Goal: Submit feedback/report problem: Submit feedback/report problem

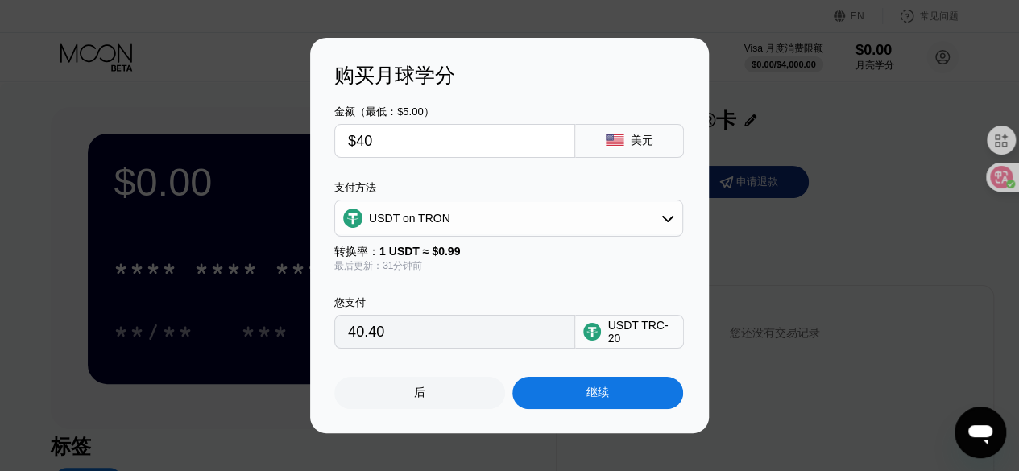
click at [450, 146] on input "$40" at bounding box center [455, 141] width 214 height 32
type input "$5"
type input "5.05"
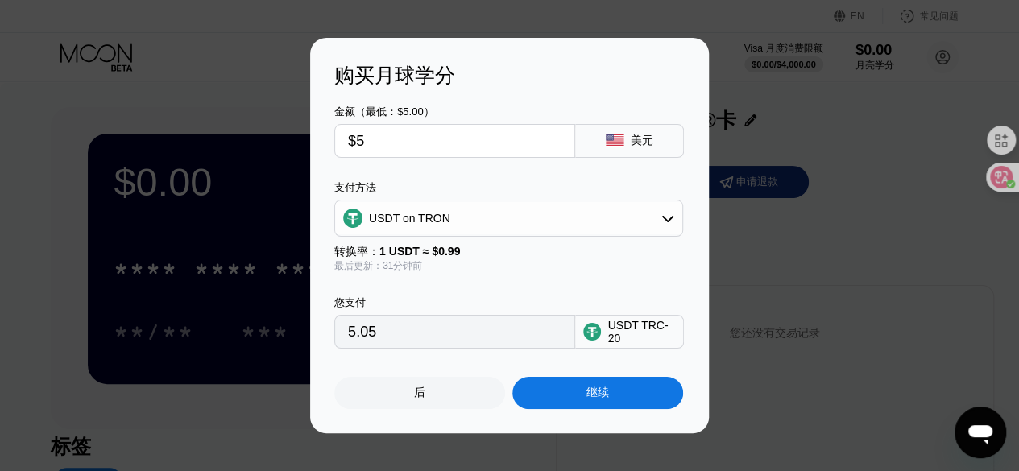
type input "$59"
type input "59.60"
type input "$5"
type input "5.05"
type input "$50"
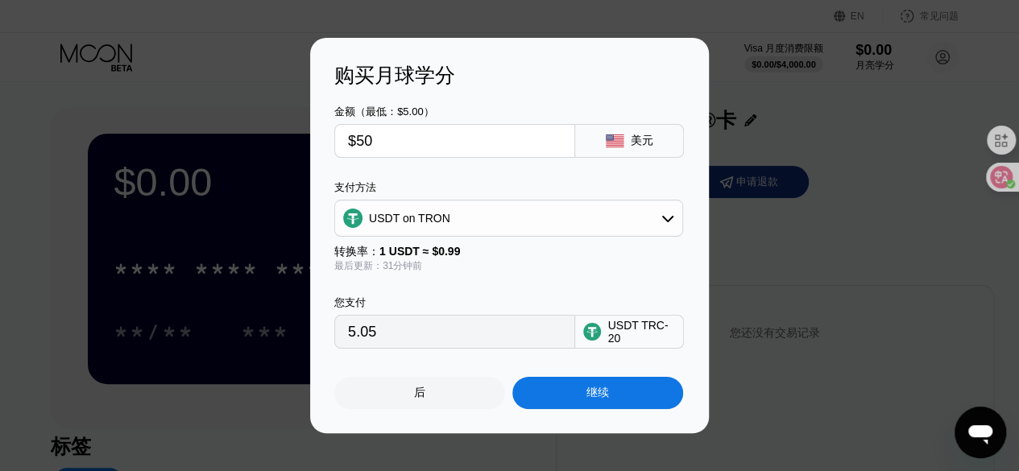
type input "50.51"
type input "$5"
type input "5.05"
type input "$57"
type input "57.58"
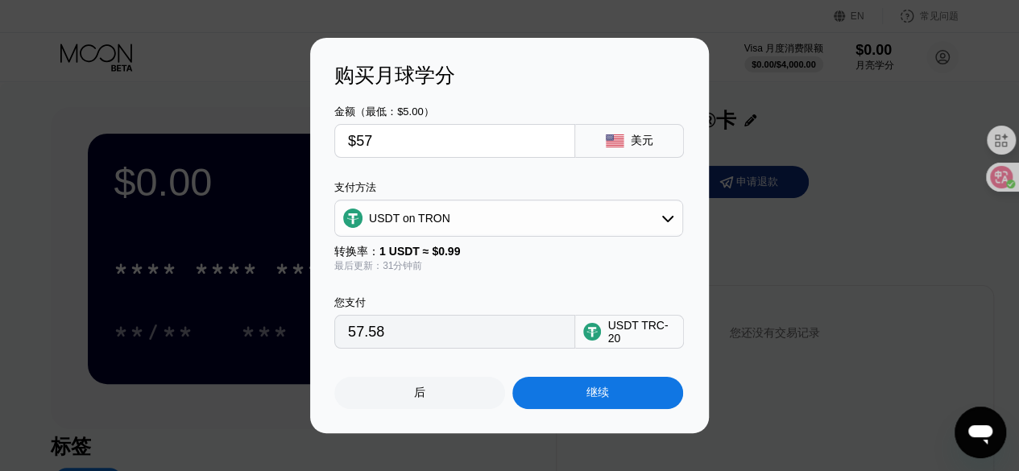
click at [463, 148] on input "$57" at bounding box center [455, 141] width 214 height 32
type input "$5"
type input "5.05"
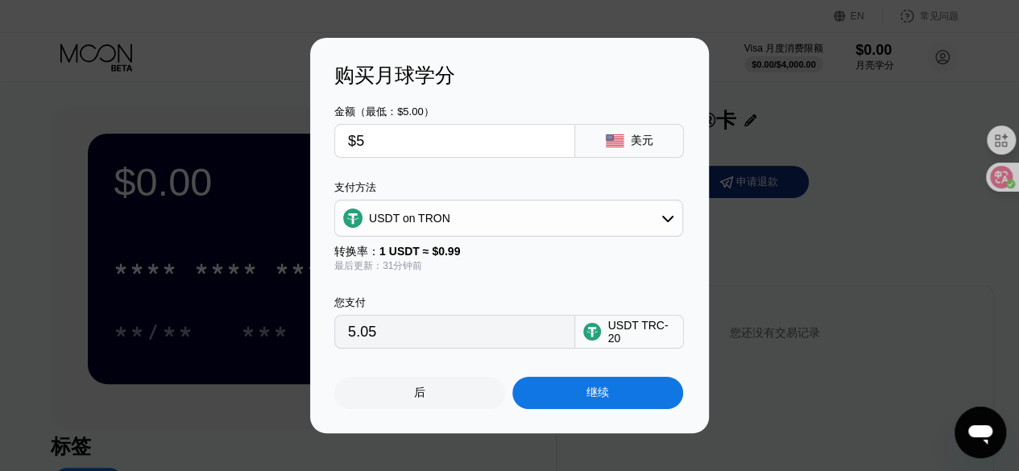
type input "$57"
type input "57.58"
type input "$57"
click at [579, 394] on div "继续" at bounding box center [598, 393] width 171 height 32
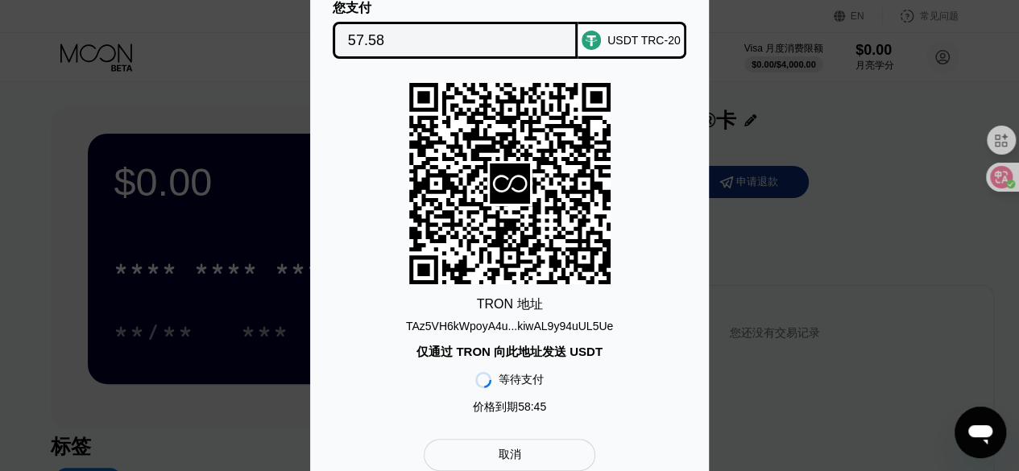
click at [551, 459] on div "取消" at bounding box center [510, 455] width 172 height 32
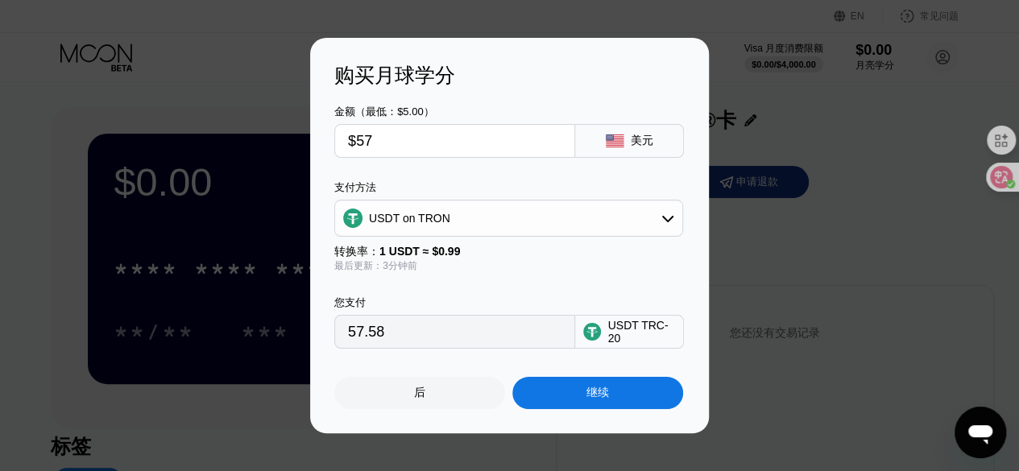
click at [619, 338] on div "USDT TRC-20" at bounding box center [642, 332] width 68 height 26
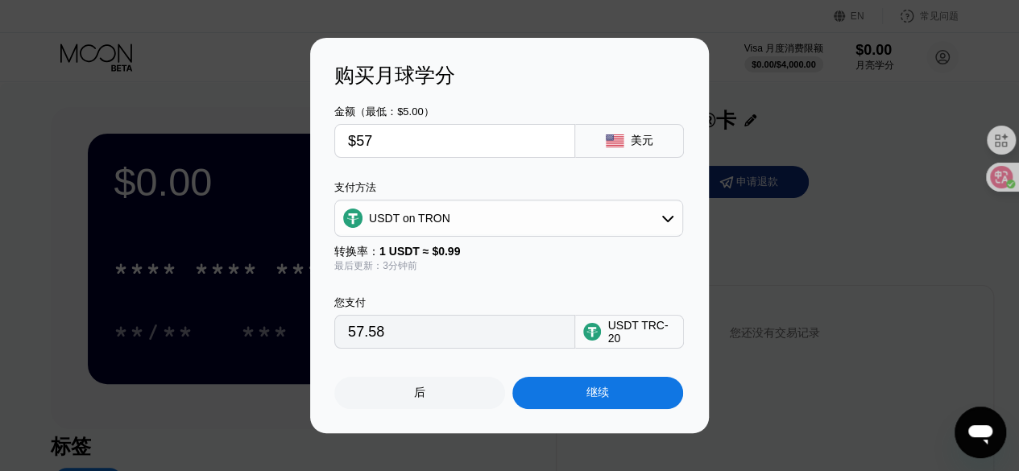
click at [619, 338] on div "USDT TRC-20" at bounding box center [642, 332] width 68 height 26
drag, startPoint x: 619, startPoint y: 338, endPoint x: 671, endPoint y: 335, distance: 52.4
click at [668, 338] on div "USDT TRC-20" at bounding box center [642, 332] width 68 height 26
click at [671, 335] on div "USDT TRC-20" at bounding box center [642, 332] width 68 height 26
drag, startPoint x: 609, startPoint y: 336, endPoint x: 700, endPoint y: 335, distance: 90.3
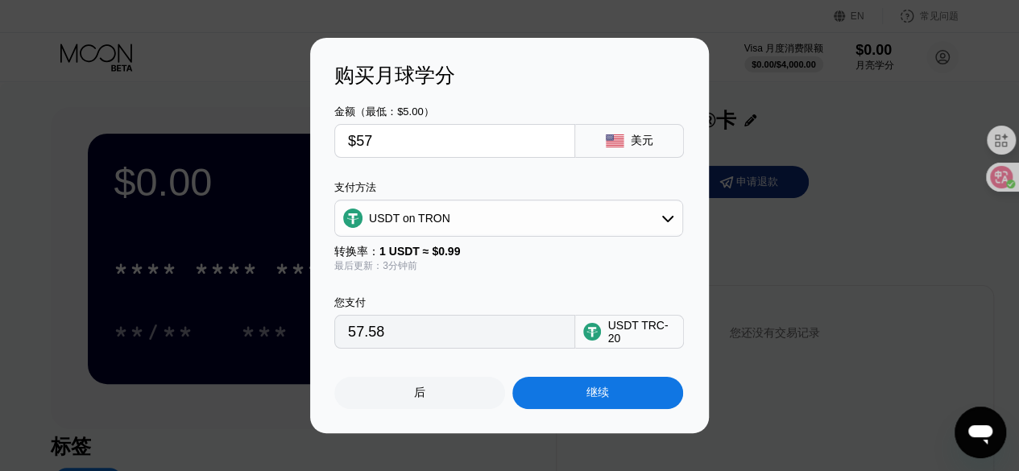
click at [701, 335] on div "购买月球学分 金额（最低：$5.00） $57 美元 支付方法 USDT on TRON 转换率： 1 USDT ≈ $0.99 最后更新：3分钟前 您支付 …" at bounding box center [509, 236] width 399 height 396
click at [656, 330] on div "USDT TRC-20" at bounding box center [642, 332] width 68 height 26
click at [417, 148] on input "$57" at bounding box center [455, 141] width 214 height 32
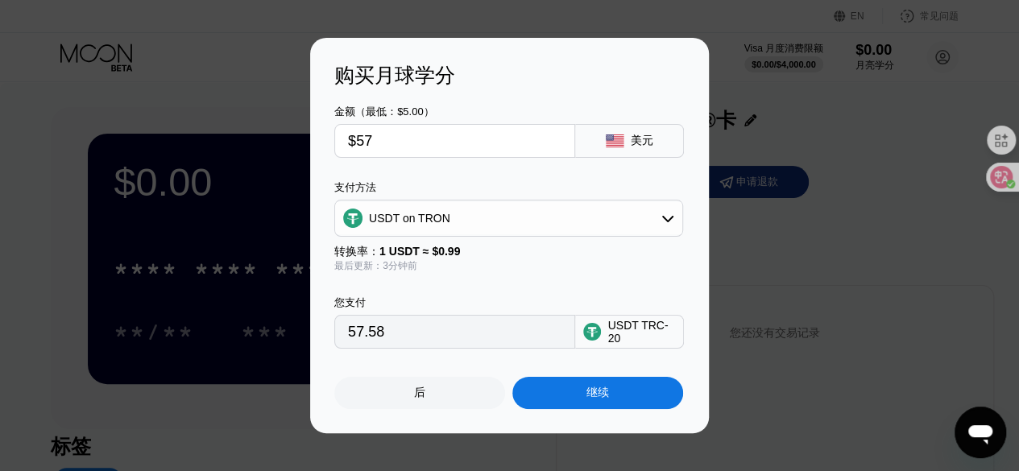
click at [417, 148] on input "$57" at bounding box center [455, 141] width 214 height 32
type input "$5"
type input "5.05"
type input "$5"
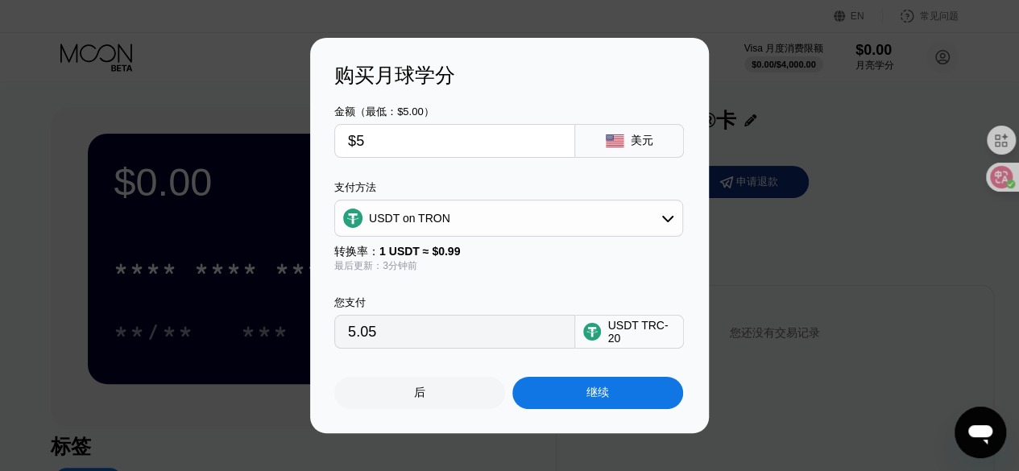
click at [588, 220] on div "USDT on TRON" at bounding box center [508, 218] width 347 height 32
click at [516, 307] on div "USDT on TRON" at bounding box center [508, 298] width 339 height 32
click at [592, 397] on font "继续" at bounding box center [598, 392] width 23 height 13
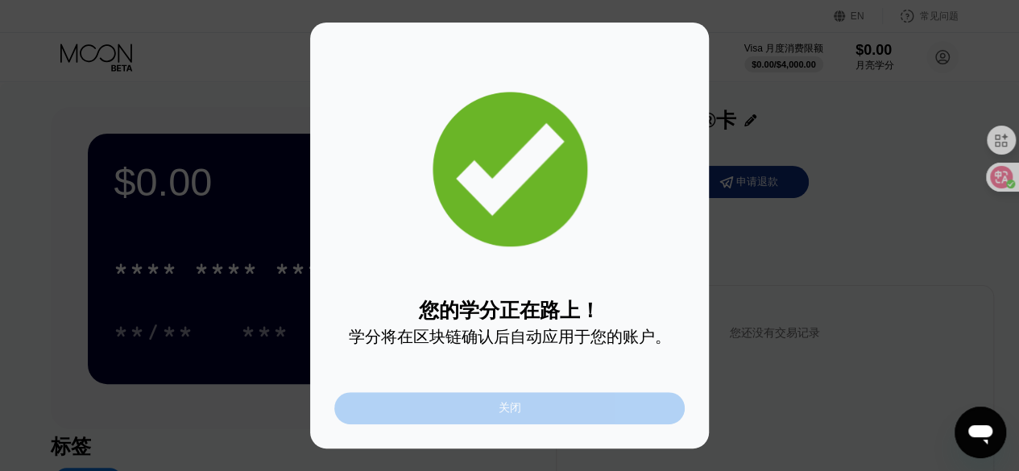
click at [526, 414] on div "关闭" at bounding box center [509, 408] width 351 height 32
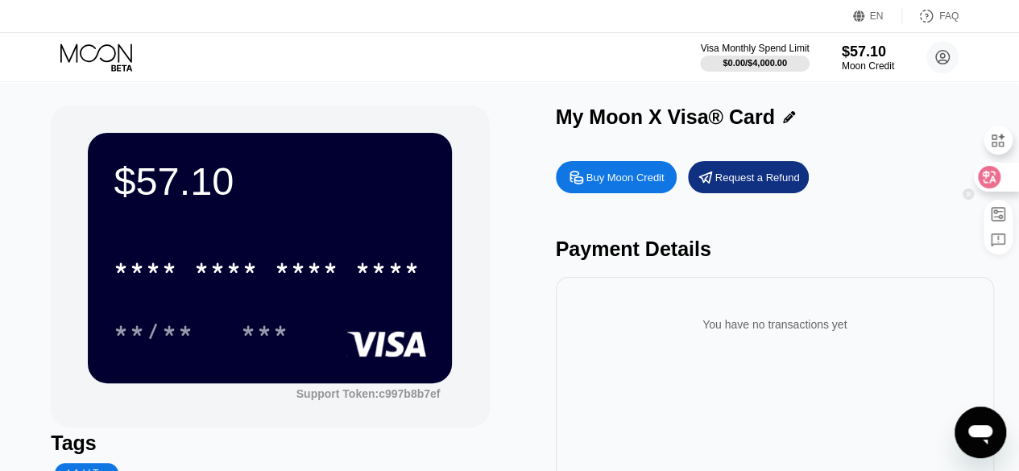
click at [998, 181] on icon at bounding box center [989, 177] width 23 height 23
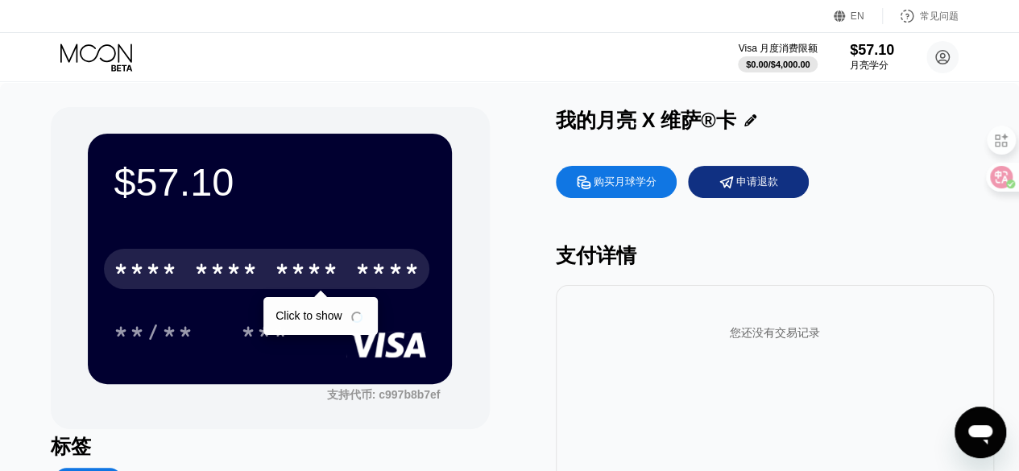
click at [330, 280] on div "* * * *" at bounding box center [307, 272] width 64 height 26
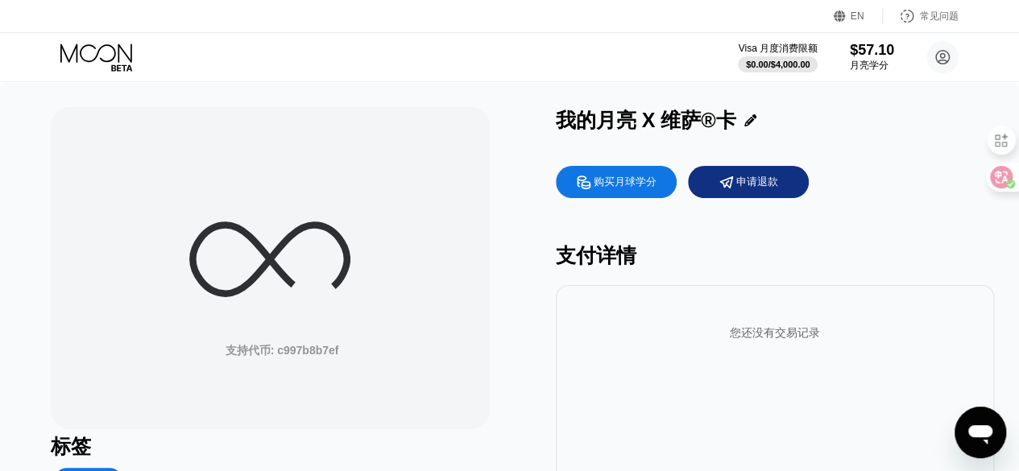
click at [240, 268] on icon at bounding box center [269, 259] width 161 height 161
click at [284, 268] on icon at bounding box center [269, 259] width 161 height 161
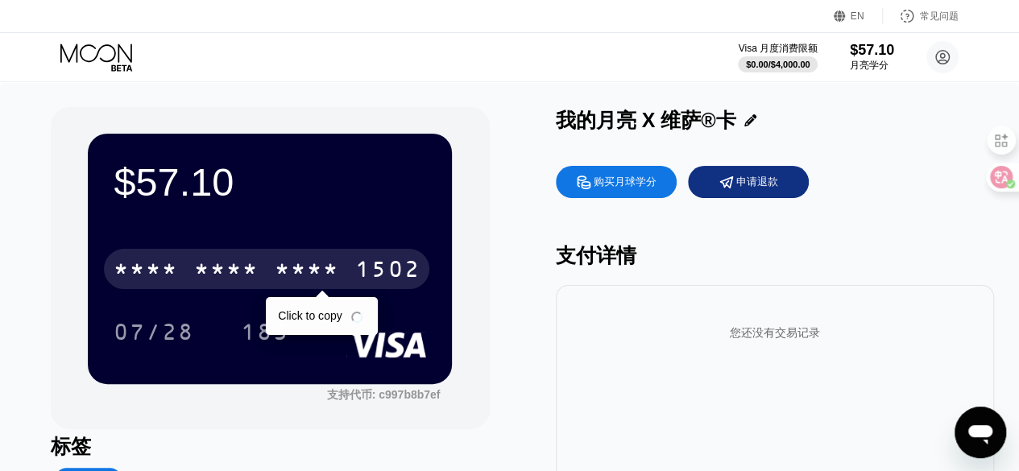
click at [308, 276] on div "* * * *" at bounding box center [307, 272] width 64 height 26
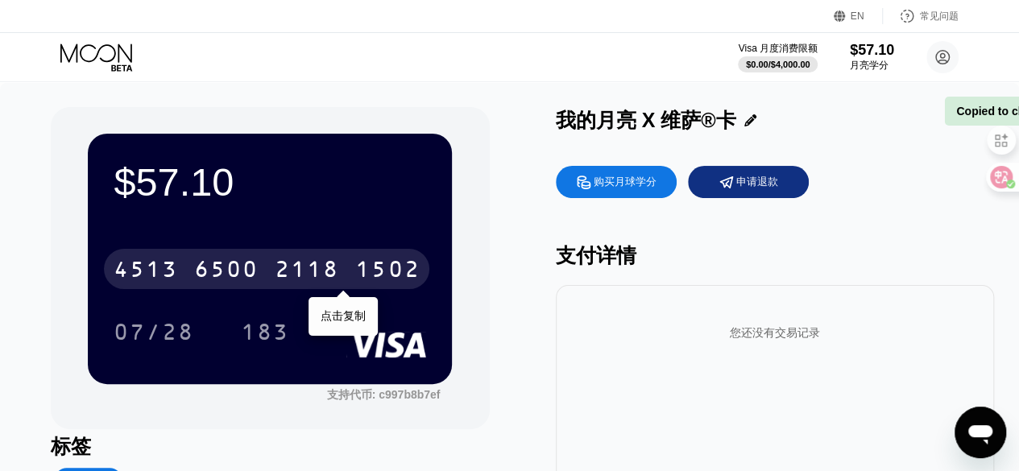
click at [308, 276] on div "2118" at bounding box center [307, 272] width 64 height 26
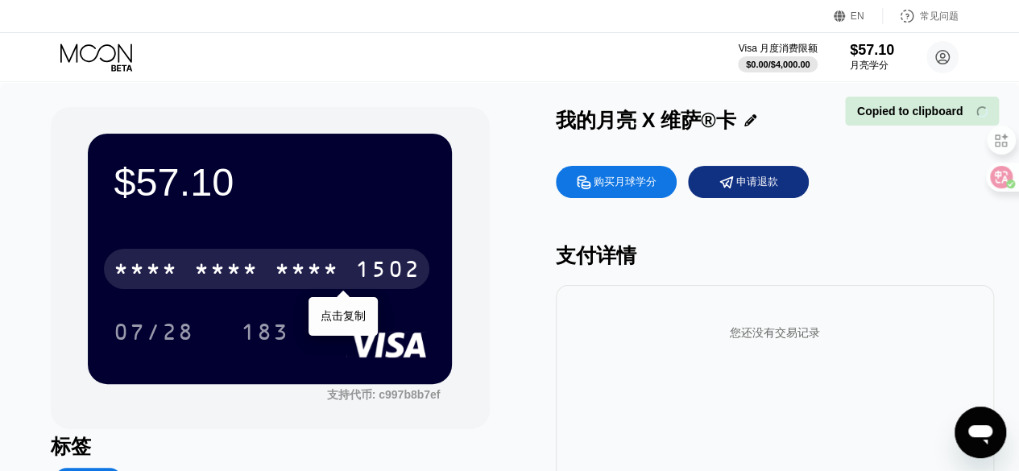
click at [308, 276] on div "* * * *" at bounding box center [307, 272] width 64 height 26
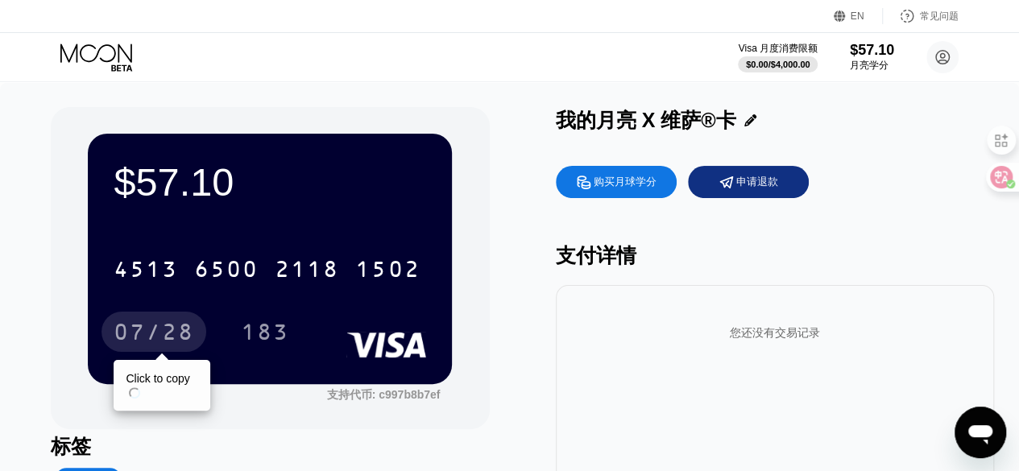
click at [158, 318] on div "07/28" at bounding box center [154, 332] width 105 height 40
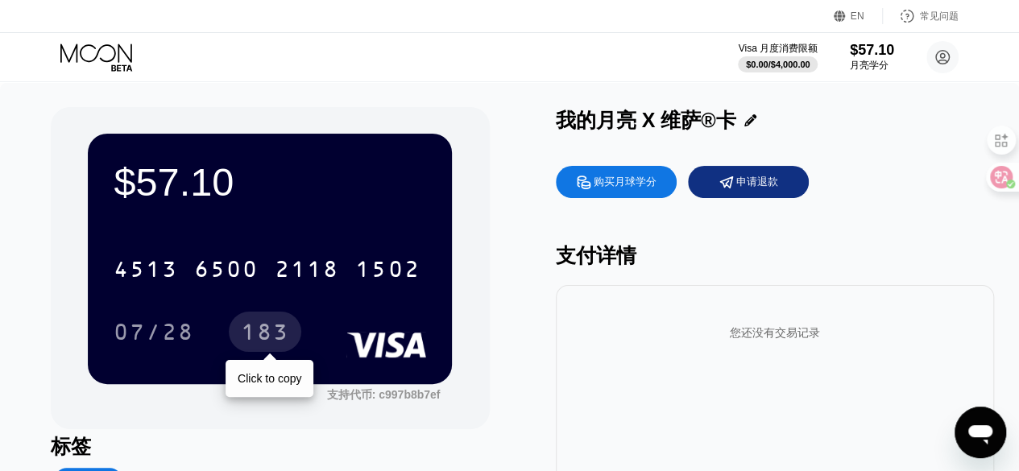
click at [263, 335] on div "183" at bounding box center [265, 335] width 48 height 26
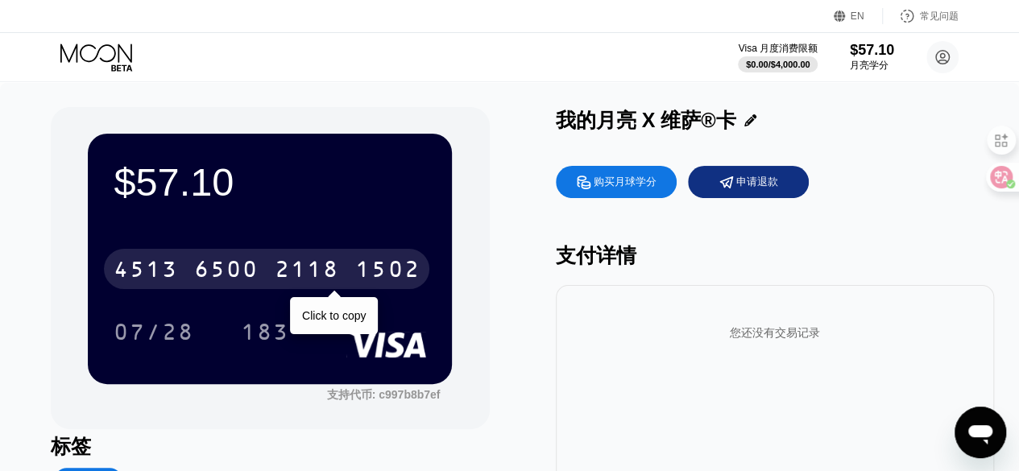
click at [207, 267] on div "6500" at bounding box center [226, 272] width 64 height 26
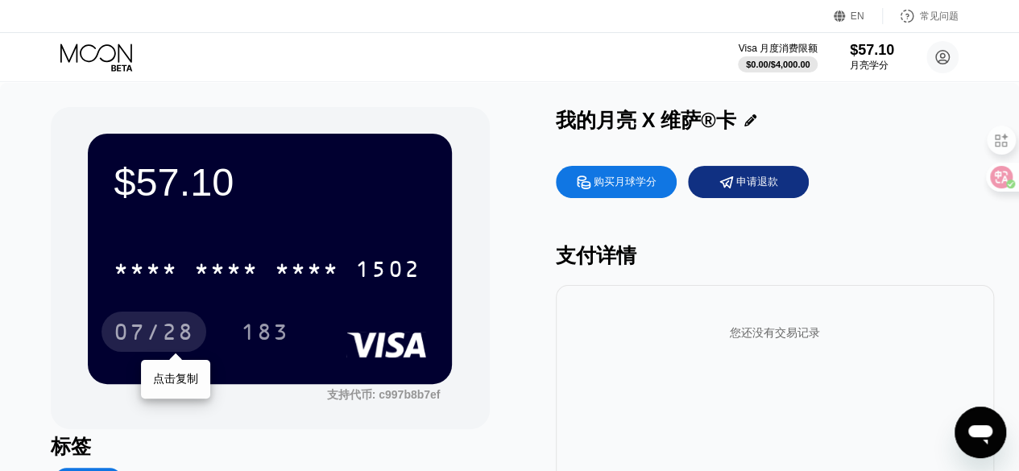
click at [147, 334] on div "07/28" at bounding box center [154, 335] width 81 height 26
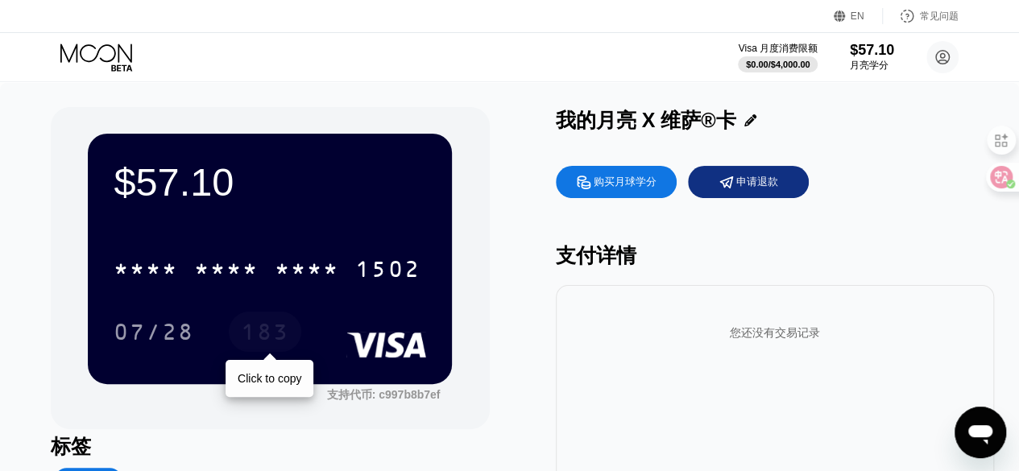
click at [247, 329] on div "183" at bounding box center [265, 335] width 48 height 26
click at [987, 440] on icon "打开消息传送窗口" at bounding box center [981, 435] width 24 height 19
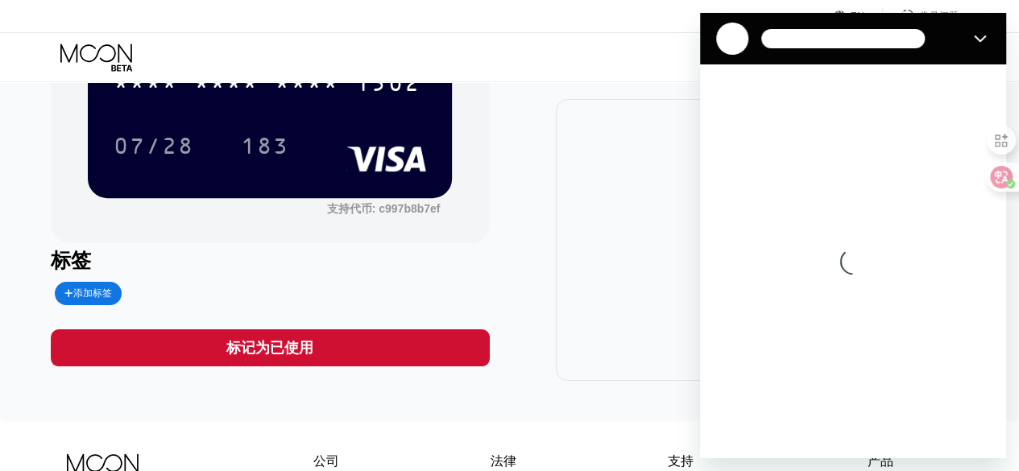
scroll to position [161, 0]
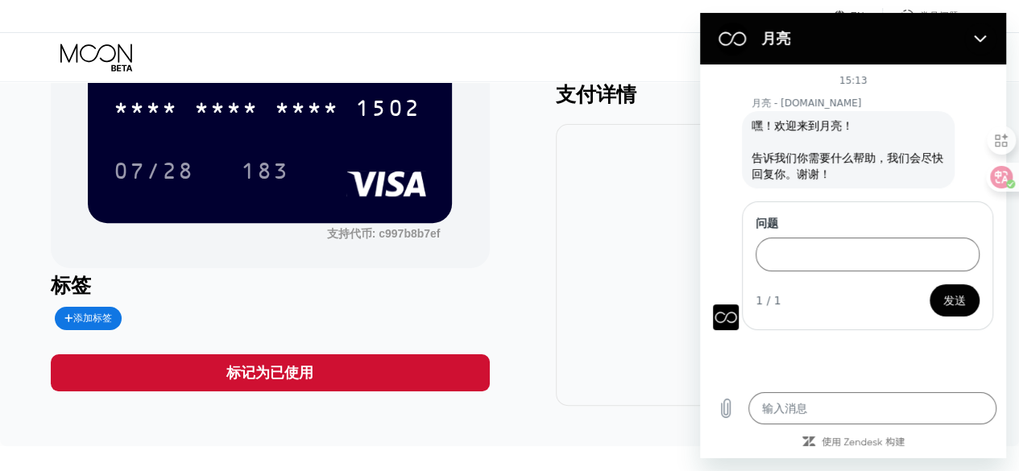
click at [306, 372] on font "标记为已使用" at bounding box center [269, 373] width 87 height 16
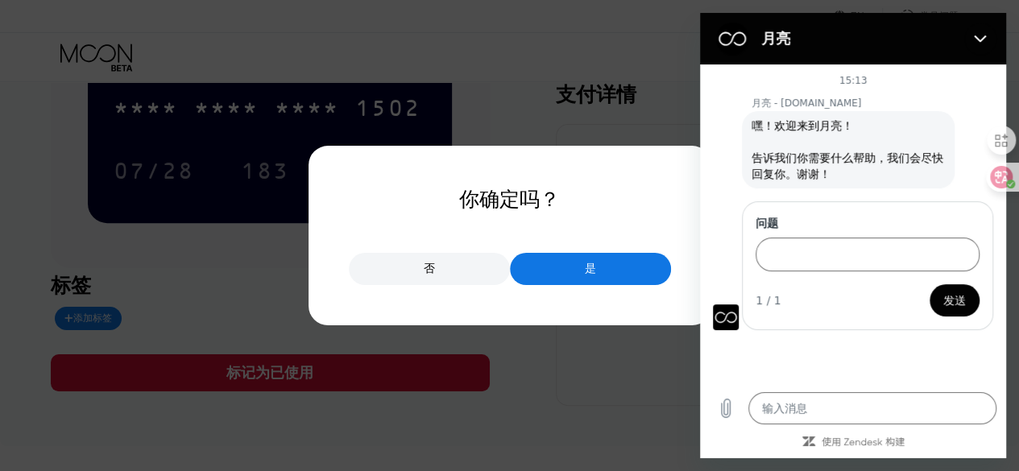
click at [575, 259] on div "是" at bounding box center [590, 269] width 161 height 32
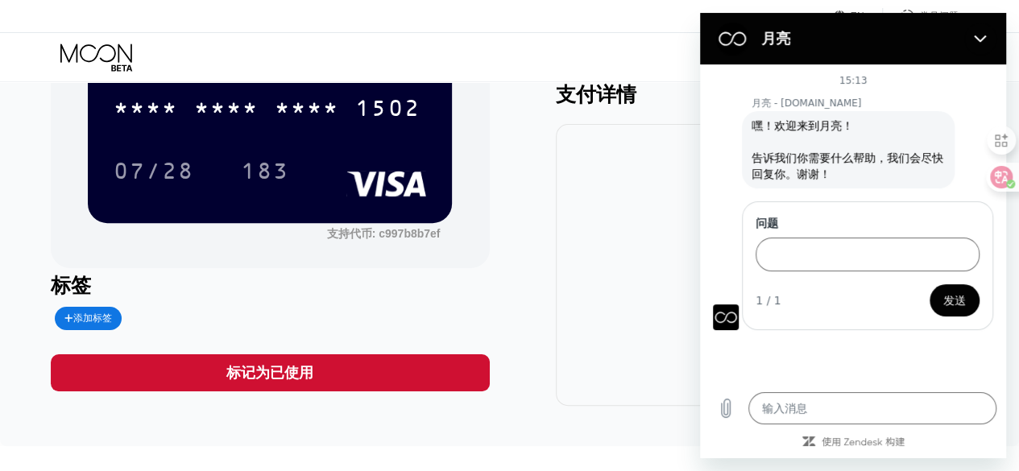
click at [278, 310] on body "EN Language Select an item Save 常见问题 Visa 月度消费限额 $0.00 / $4,000.00 $57.10 月亮学分 …" at bounding box center [509, 74] width 1019 height 471
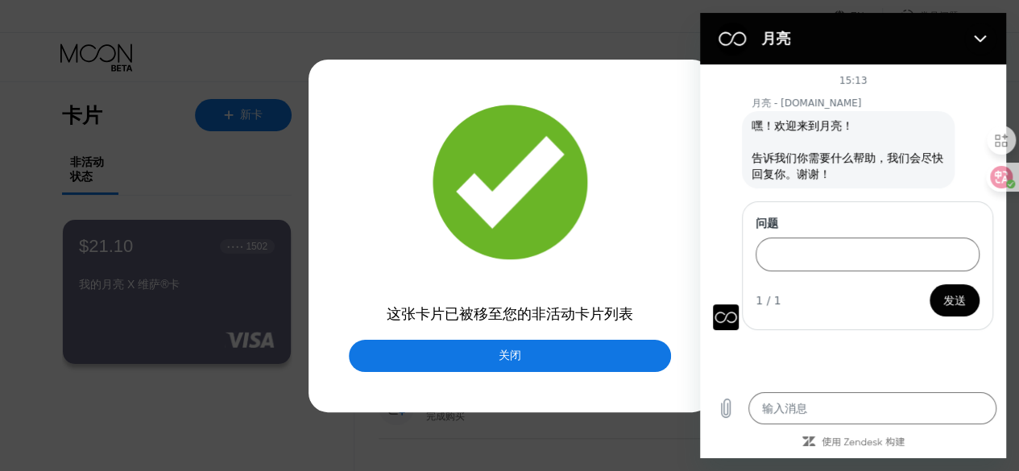
click at [442, 375] on div at bounding box center [516, 235] width 1032 height 471
click at [451, 363] on div "关闭" at bounding box center [510, 356] width 322 height 32
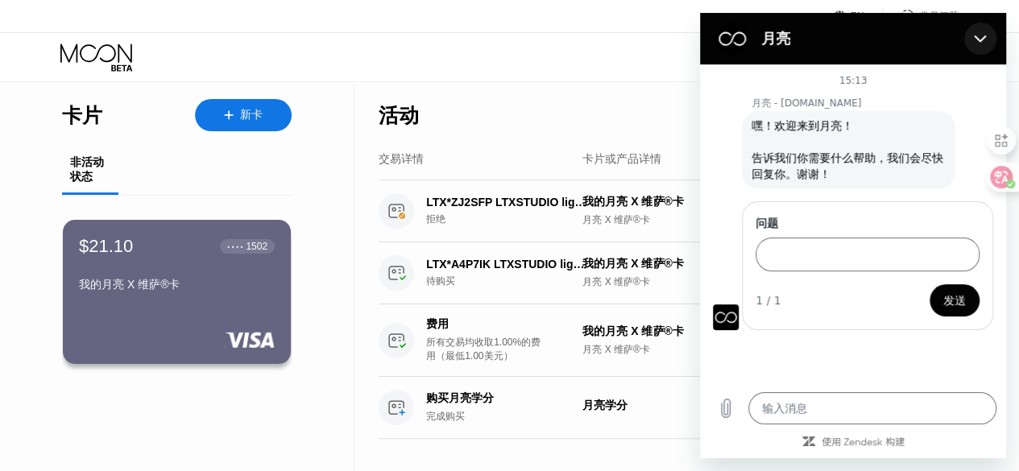
click at [972, 35] on button "关闭" at bounding box center [981, 39] width 32 height 32
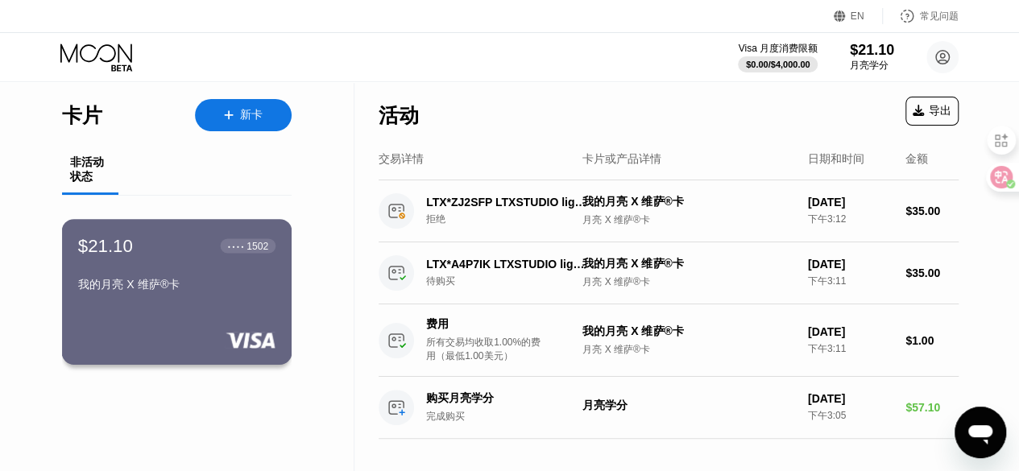
click at [147, 281] on div "$21.10 ● ● ● ● 1502 我的月亮 X 维萨®卡" at bounding box center [176, 267] width 197 height 64
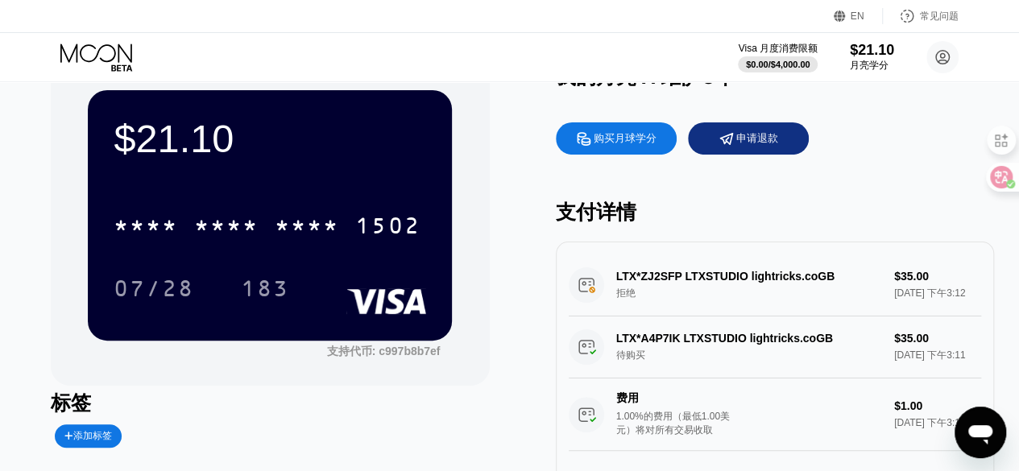
scroll to position [81, 0]
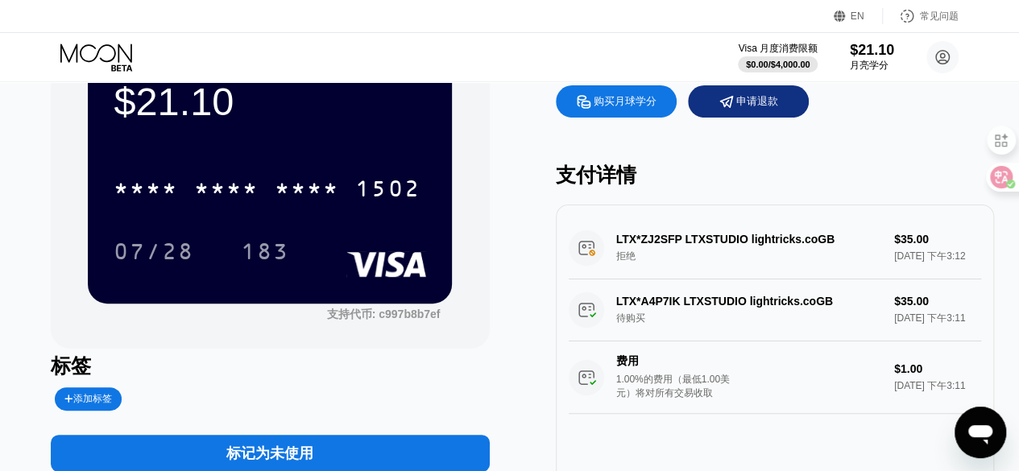
click at [719, 261] on div "LTX*ZJ2SFP LTXSTUDIO lightricks.coGB 拒绝 $35.00 2025年8月23日 下午3:12" at bounding box center [775, 249] width 413 height 62
click at [726, 249] on div "LTX*ZJ2SFP LTXSTUDIO lightricks.coGB 拒绝 $35.00 2025年8月23日 下午3:12" at bounding box center [775, 249] width 413 height 62
click at [738, 250] on div "LTX*ZJ2SFP LTXSTUDIO lightricks.coGB 拒绝 $35.00 2025年8月23日 下午3:12" at bounding box center [775, 249] width 413 height 62
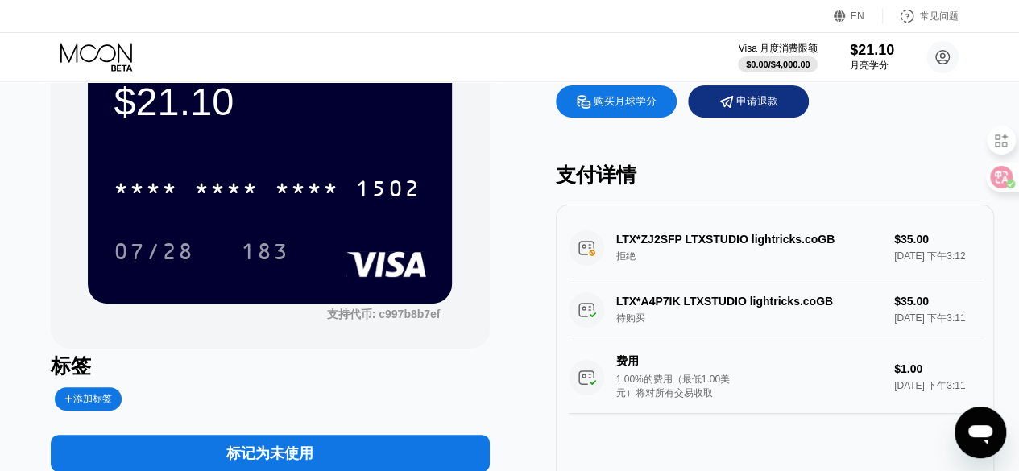
click at [866, 251] on div "LTX*ZJ2SFP LTXSTUDIO lightricks.coGB 拒绝 $35.00 2025年8月23日 下午3:12" at bounding box center [775, 249] width 413 height 62
click at [772, 275] on div "LTX*ZJ2SFP LTXSTUDIO lightricks.coGB 拒绝 $35.00 2025年8月23日 下午3:12" at bounding box center [775, 249] width 413 height 62
click at [604, 255] on div "LTX*ZJ2SFP LTXSTUDIO lightricks.coGB 拒绝 $35.00 2025年8月23日 下午3:12" at bounding box center [775, 249] width 413 height 62
click at [582, 259] on div "LTX*ZJ2SFP LTXSTUDIO lightricks.coGB 拒绝 $35.00 2025年8月23日 下午3:12" at bounding box center [775, 249] width 413 height 62
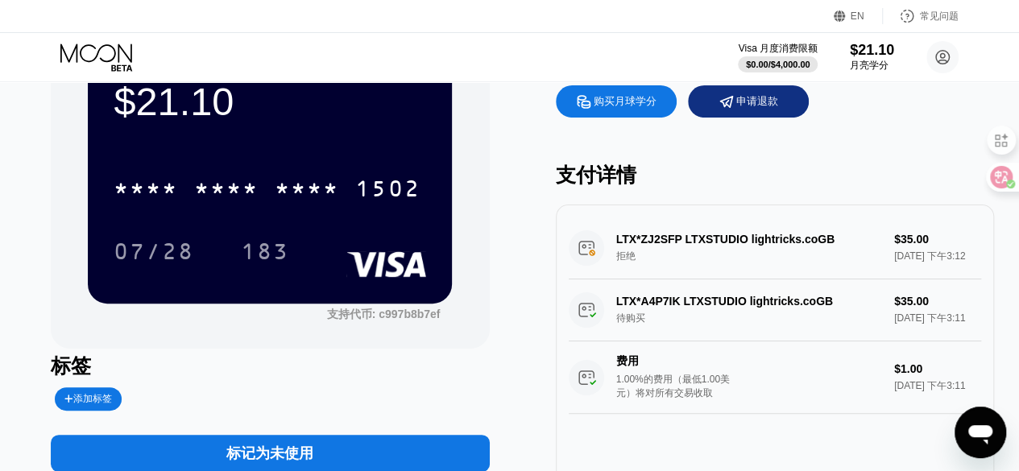
click at [582, 259] on div "LTX*ZJ2SFP LTXSTUDIO lightricks.coGB 拒绝 $35.00 2025年8月23日 下午3:12" at bounding box center [775, 249] width 413 height 62
click at [986, 433] on icon "打开消息传送窗口" at bounding box center [981, 435] width 24 height 19
type textarea "x"
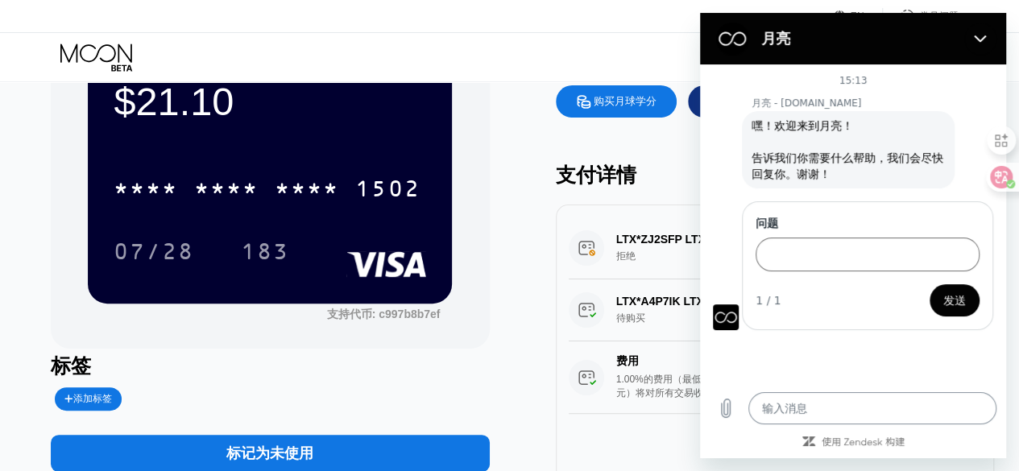
click at [857, 409] on textarea at bounding box center [873, 408] width 248 height 32
paste textarea "Subject: Payment Issue – Code 649 Hello, I am trying to purchase a membership u…"
type textarea "Subject: Payment Issue – Code 649 Hello, I am trying to purchase a membership u…"
type textarea "x"
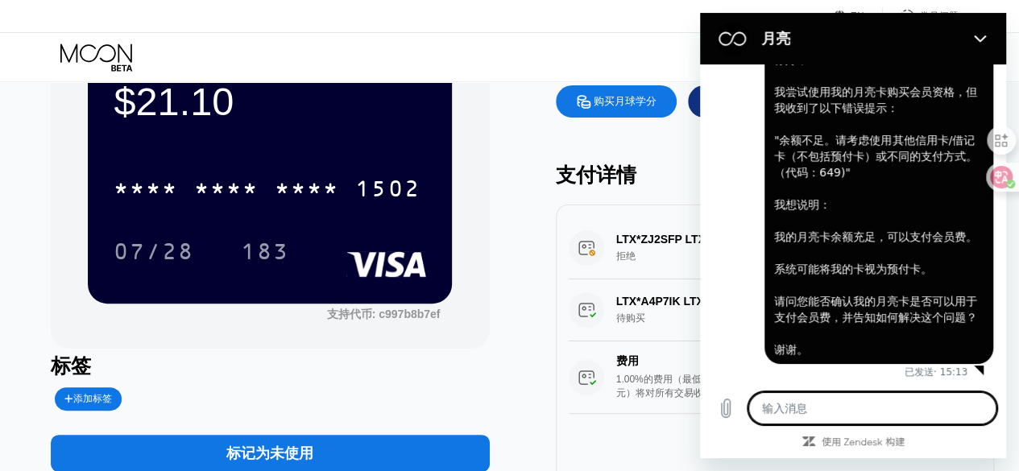
scroll to position [358, 0]
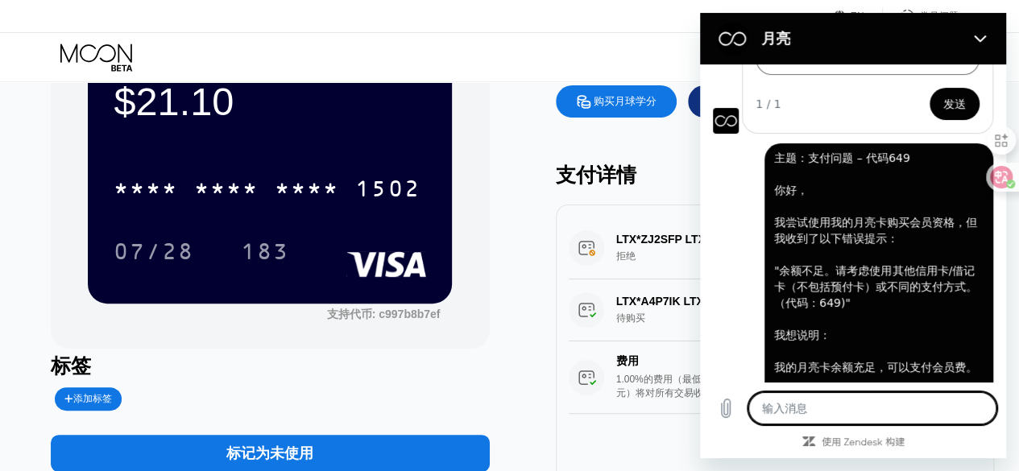
type textarea "x"
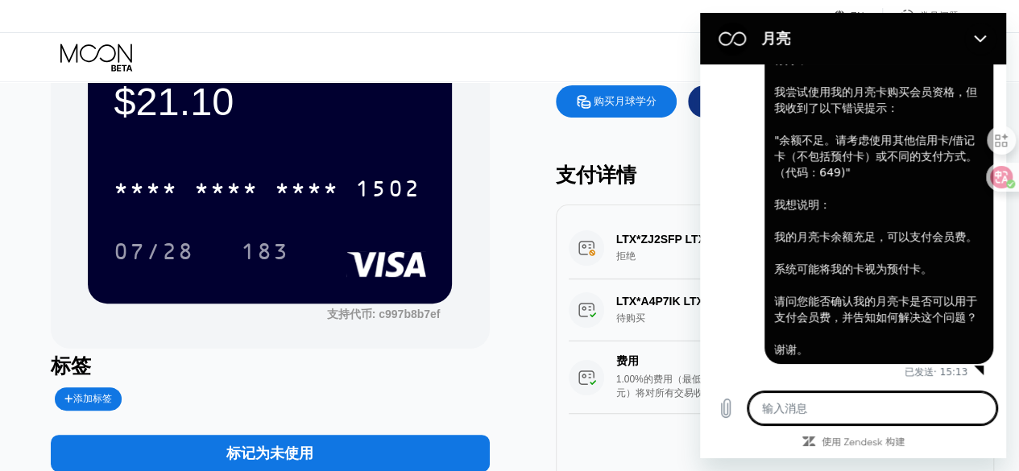
click at [834, 399] on textarea at bounding box center [873, 408] width 248 height 32
type textarea "q"
type textarea "x"
type textarea "qi"
type textarea "x"
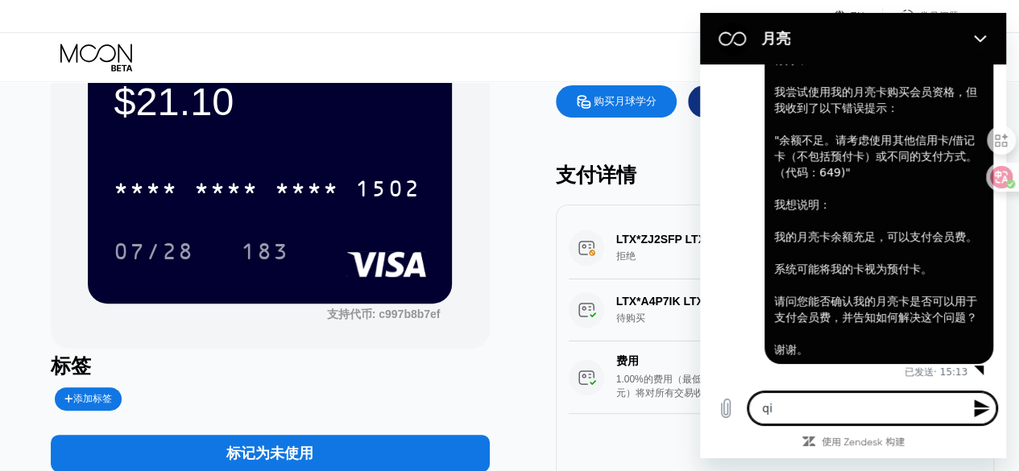
type textarea "qia"
type textarea "x"
type textarea "qian"
type textarea "x"
type textarea "钱"
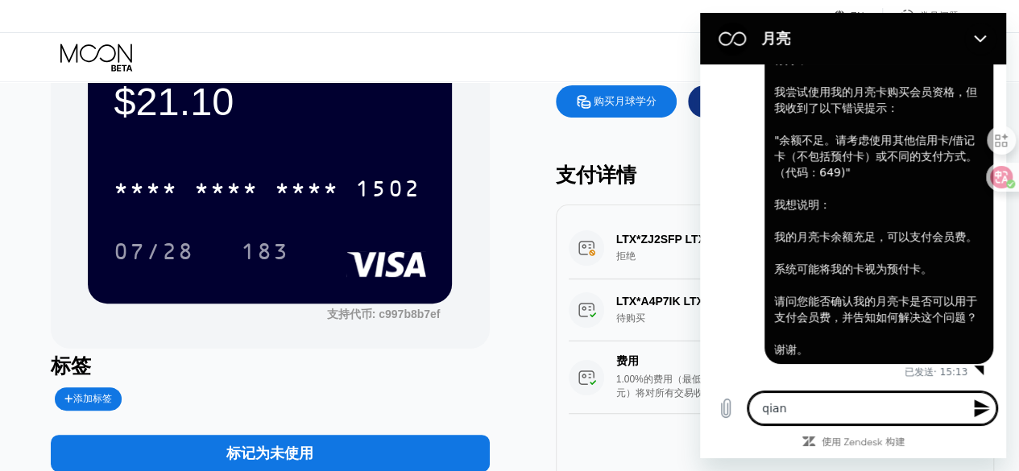
type textarea "x"
type textarea "钱y"
type textarea "x"
type textarea "钱yi"
type textarea "x"
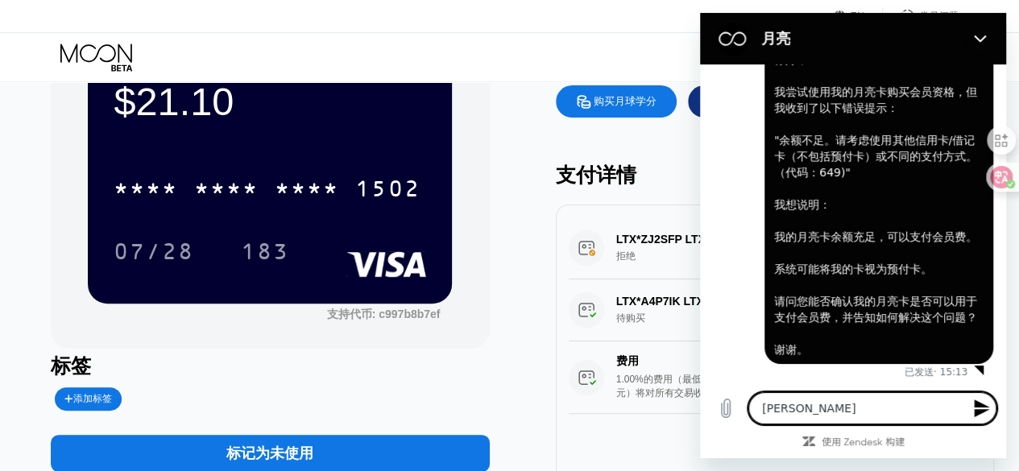
type textarea "钱以"
type textarea "x"
type textarea "钱"
type textarea "x"
click at [984, 45] on button "关闭" at bounding box center [981, 39] width 32 height 32
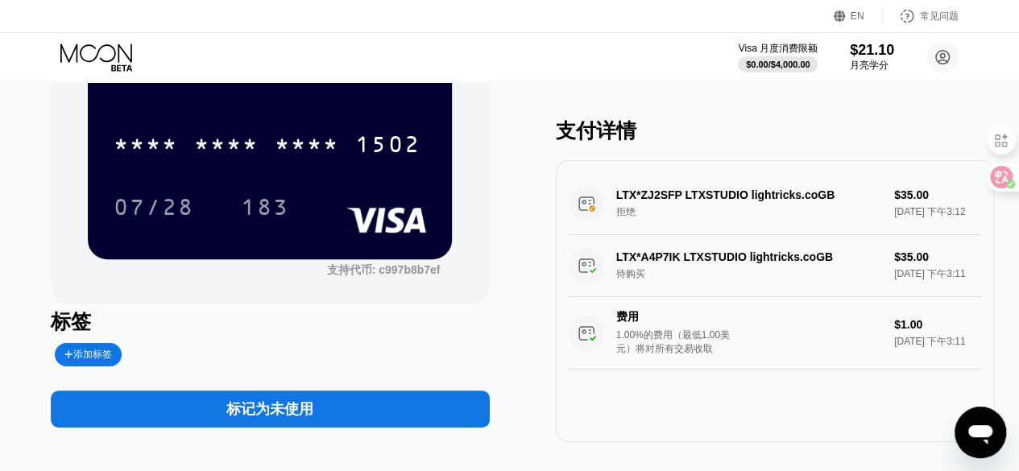
scroll to position [161, 0]
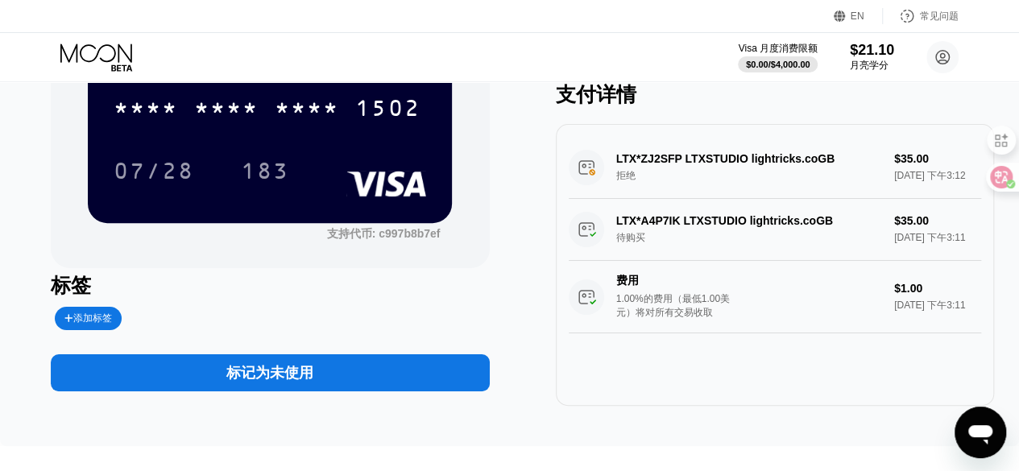
click at [311, 381] on font "标记为未使用" at bounding box center [269, 373] width 87 height 16
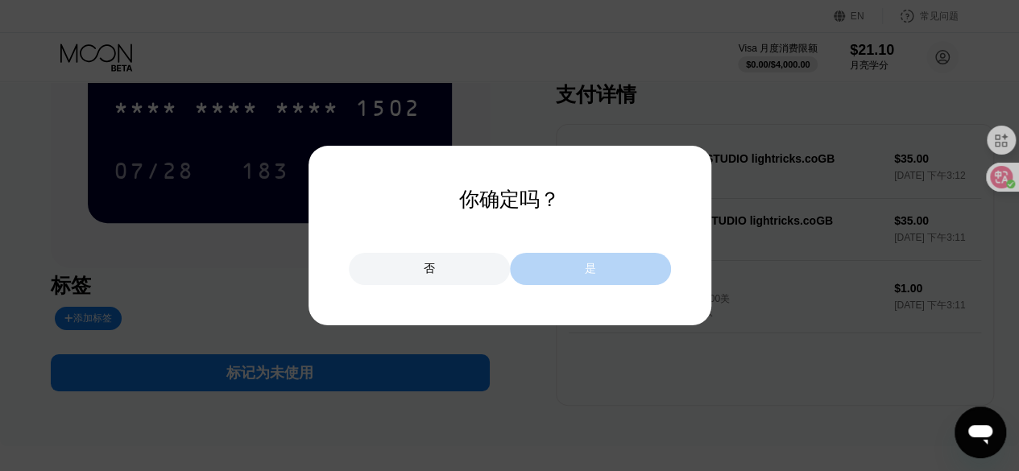
click at [577, 280] on div "是" at bounding box center [590, 269] width 161 height 32
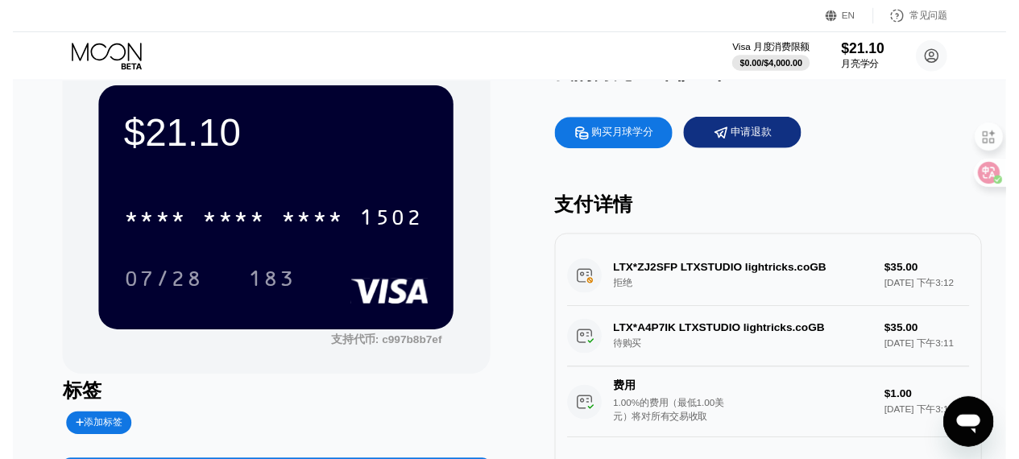
scroll to position [0, 0]
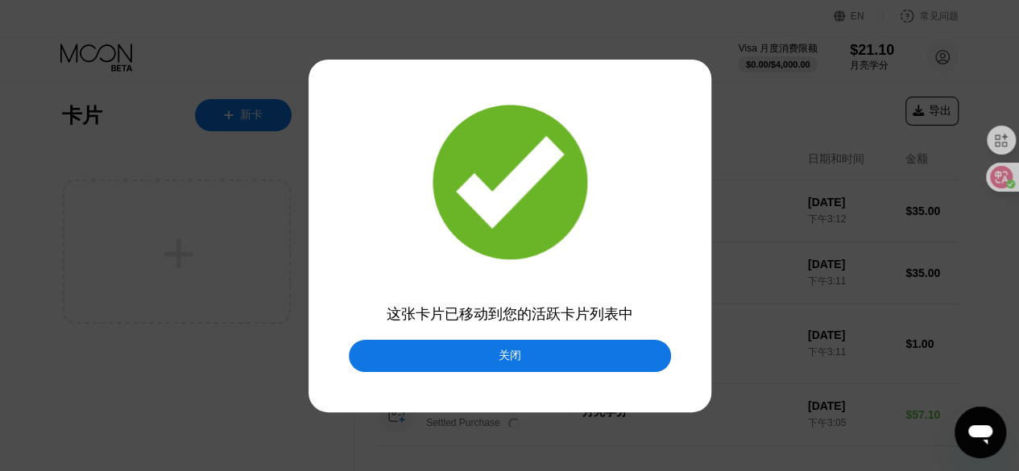
click at [507, 362] on font "关闭" at bounding box center [510, 355] width 23 height 13
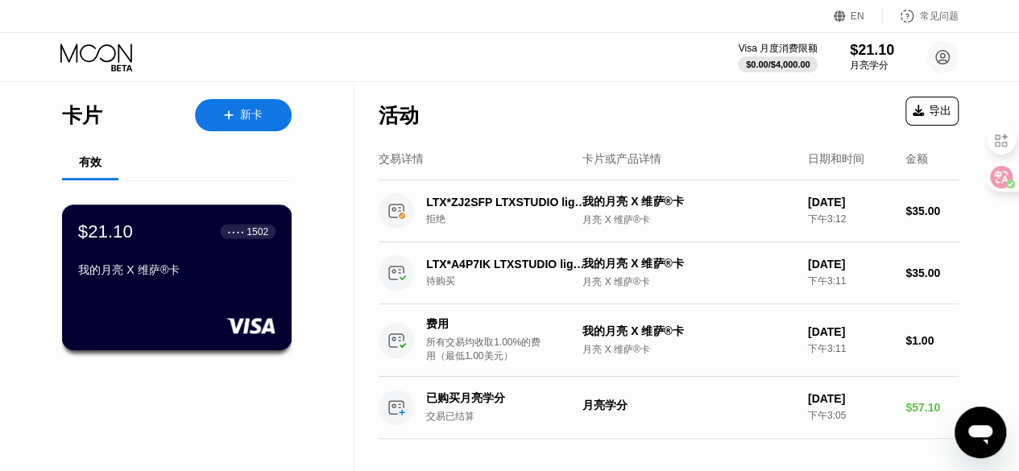
click at [259, 278] on div "我的月亮 X 维萨®卡" at bounding box center [176, 271] width 197 height 15
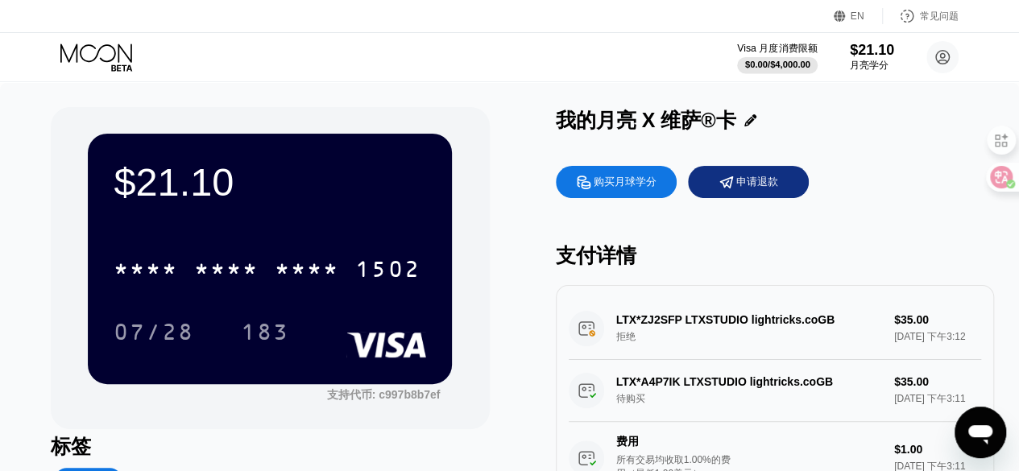
click at [783, 61] on div "$0.00 / $4,000.00" at bounding box center [777, 65] width 65 height 10
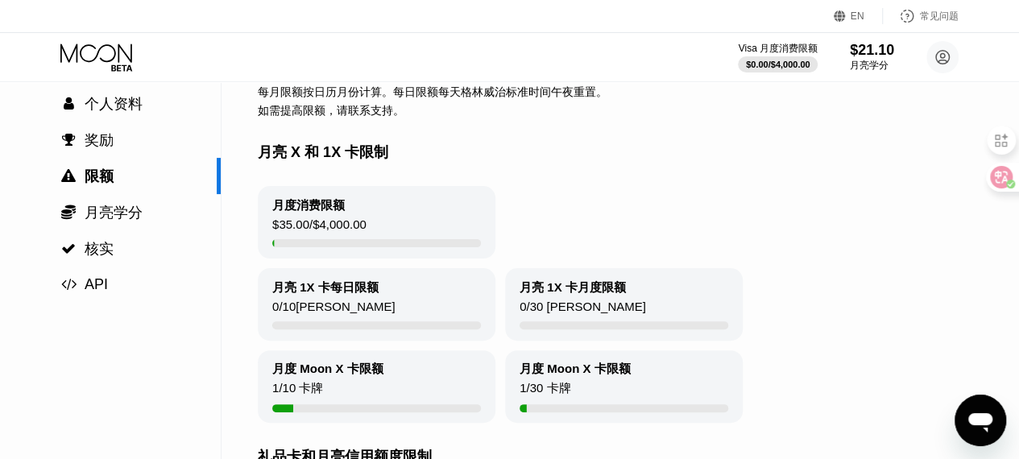
scroll to position [81, 0]
click at [978, 401] on div "打开消息传送窗口" at bounding box center [981, 421] width 48 height 48
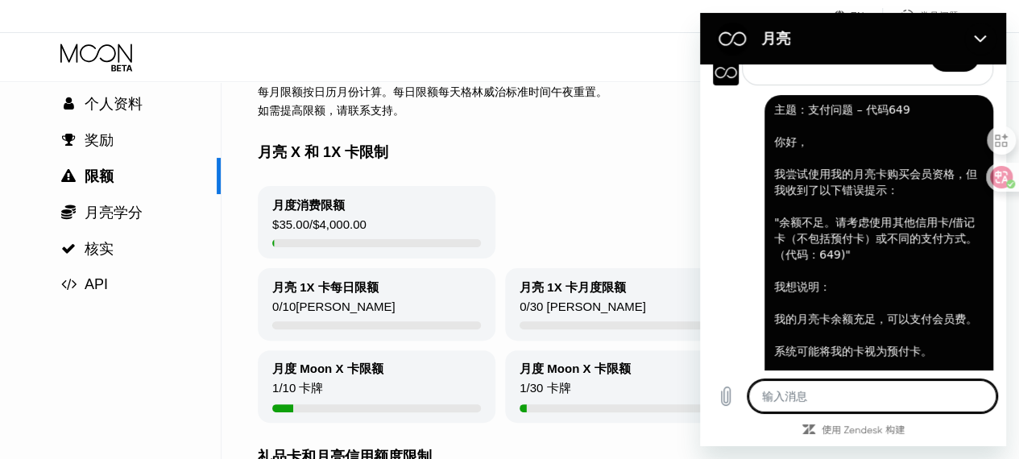
scroll to position [358, 0]
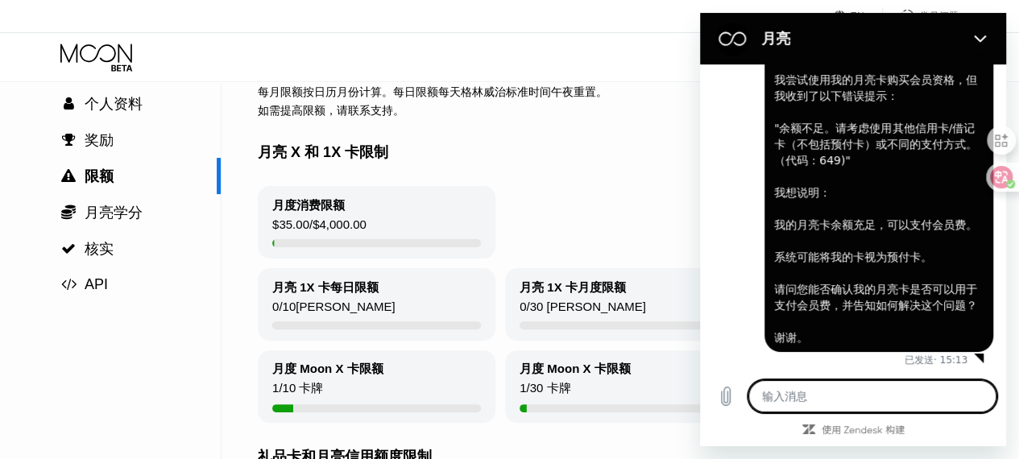
click at [663, 215] on div "月度消费限额 $35.00 / $4,000.00" at bounding box center [666, 222] width 816 height 73
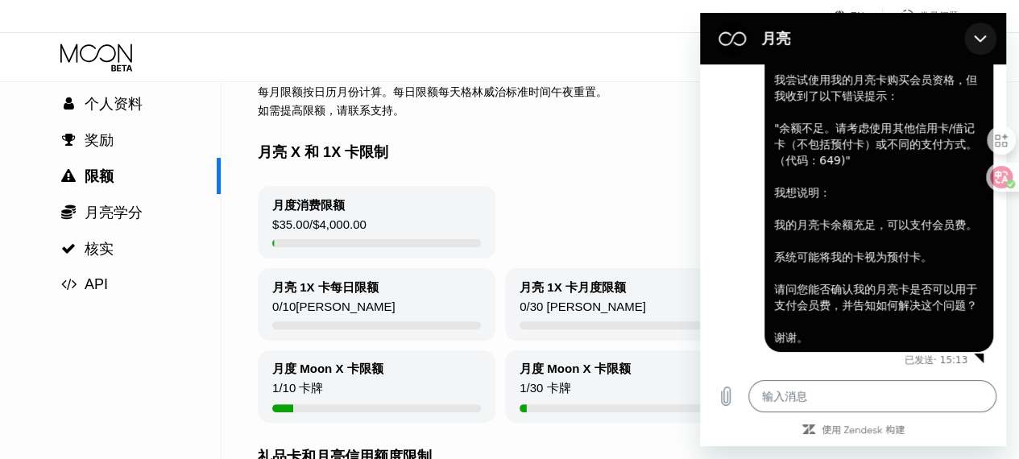
click at [985, 31] on button "关闭" at bounding box center [981, 39] width 32 height 32
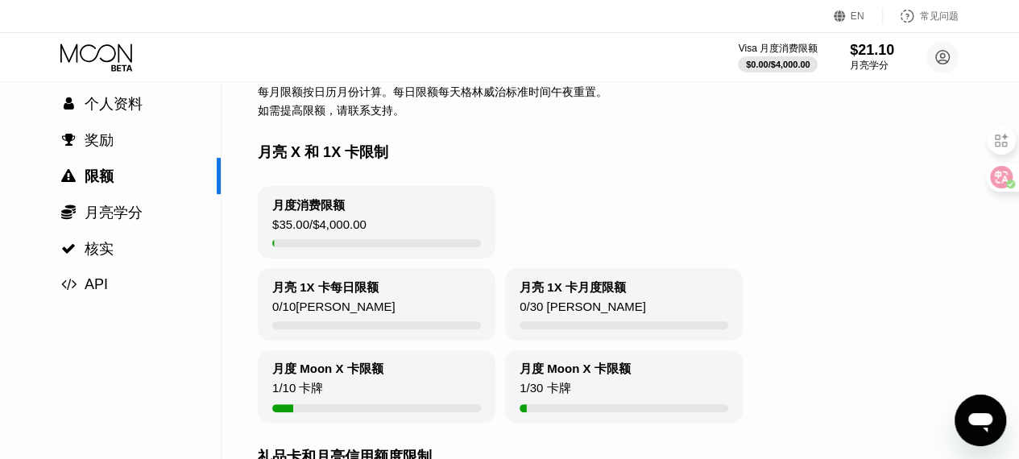
click at [935, 23] on div "常见问题" at bounding box center [921, 16] width 76 height 16
click at [363, 239] on div "$35.00 / $4,000.00" at bounding box center [319, 229] width 94 height 22
click at [361, 199] on div "月度消费限额 $35.00 / $4,000.00" at bounding box center [377, 222] width 238 height 73
click at [305, 208] on font "月度消费限额" at bounding box center [308, 205] width 73 height 14
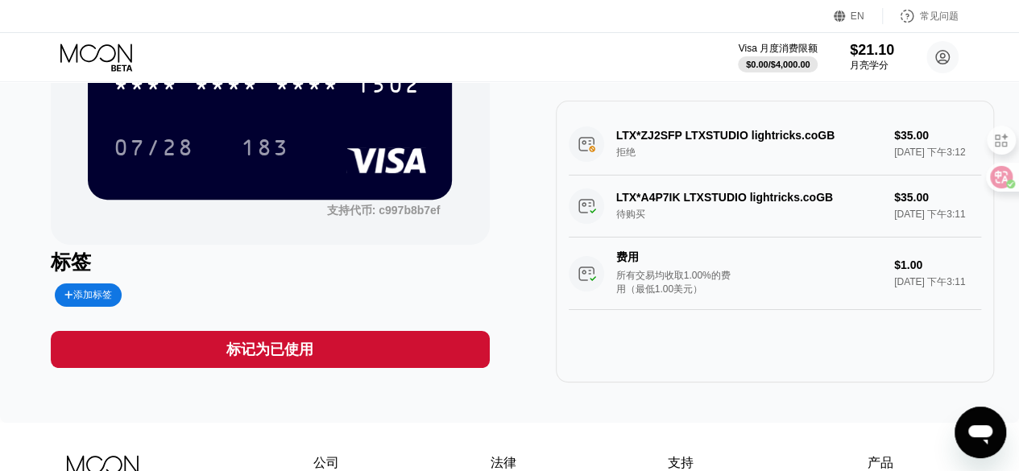
scroll to position [161, 0]
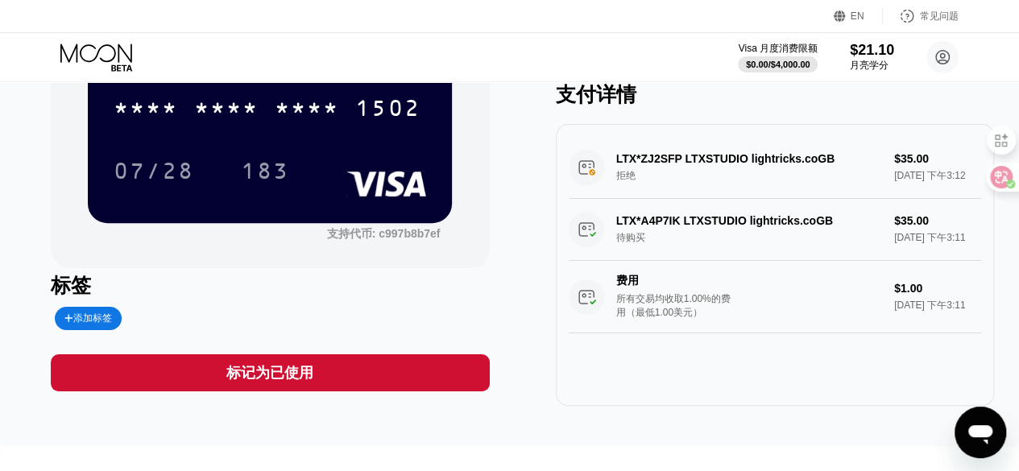
click at [511, 190] on div "$21.10 * * * * * * * * * * * * 1502 07/28 183 支持代币: c997b8b7ef 标签 添加标签 标记为已使用 我…" at bounding box center [510, 176] width 918 height 460
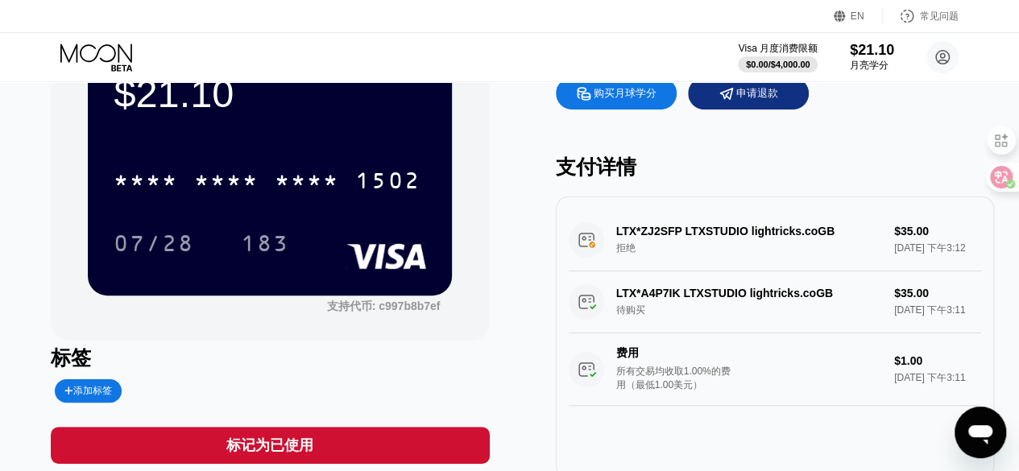
scroll to position [0, 0]
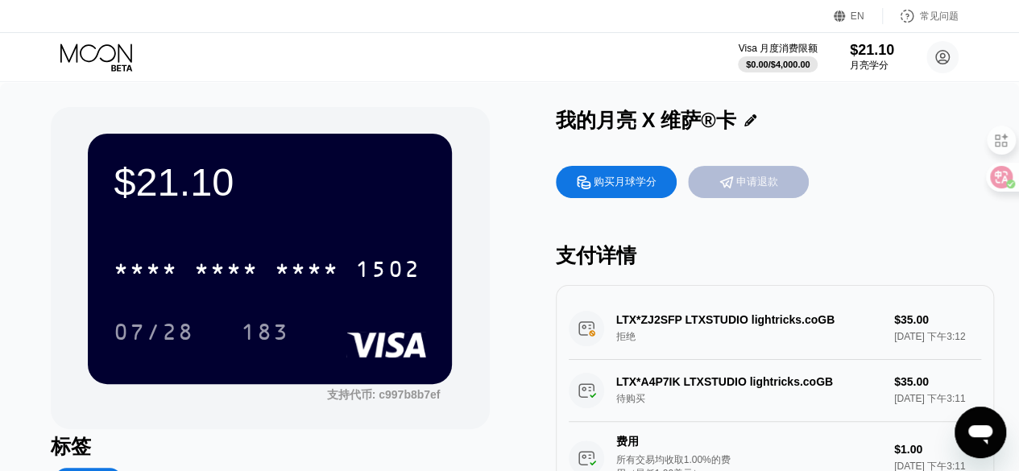
click at [774, 173] on div "申请退款" at bounding box center [748, 182] width 121 height 32
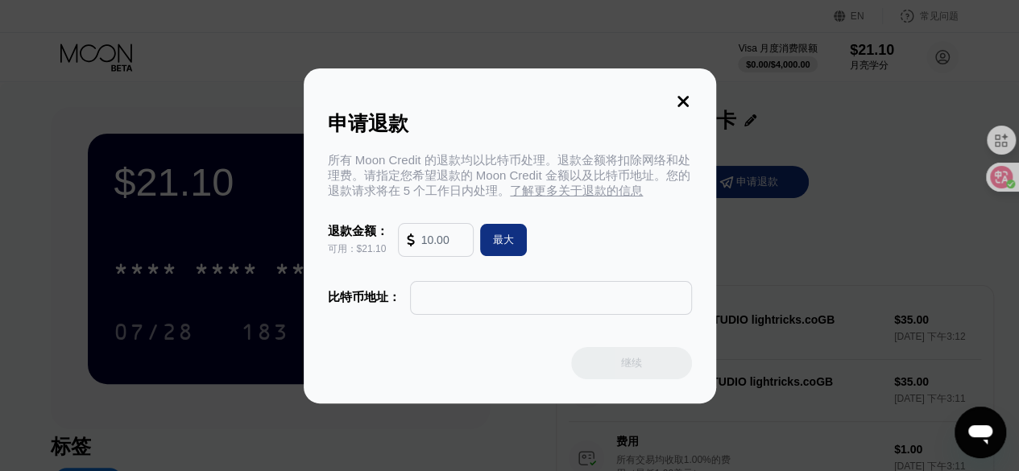
click at [681, 101] on icon at bounding box center [684, 102] width 18 height 18
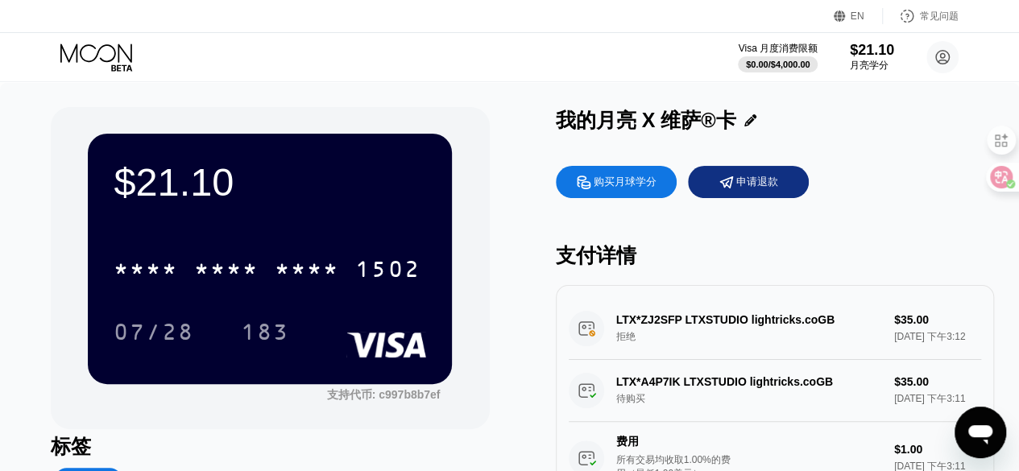
type textarea "x"
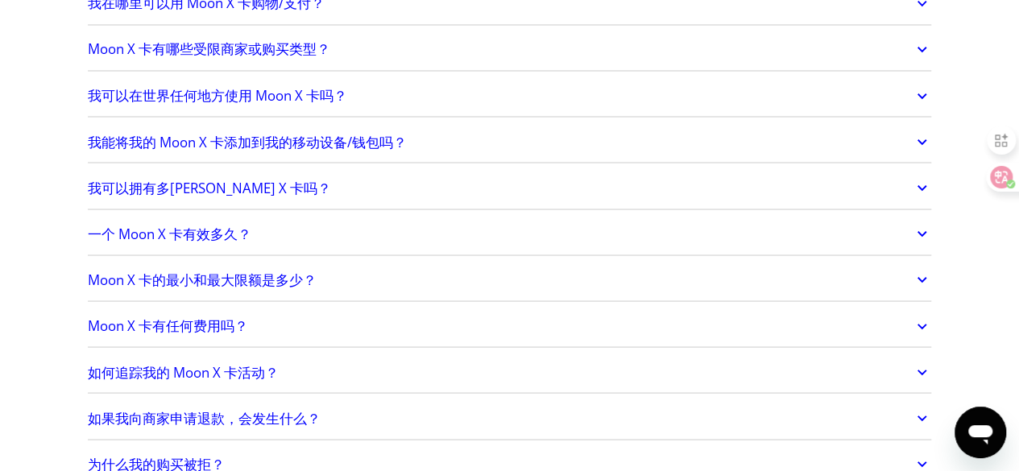
scroll to position [1451, 0]
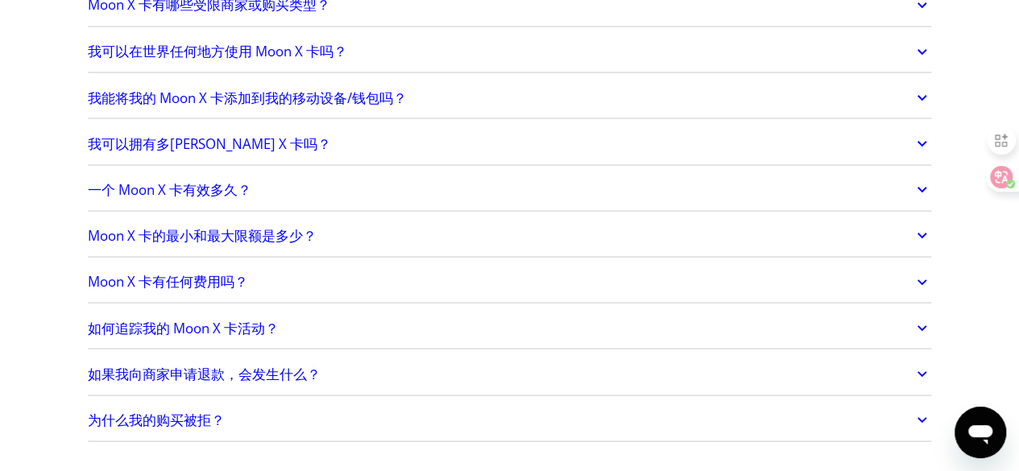
click at [217, 185] on font "一个 Moon X 卡有效多久？" at bounding box center [170, 189] width 164 height 19
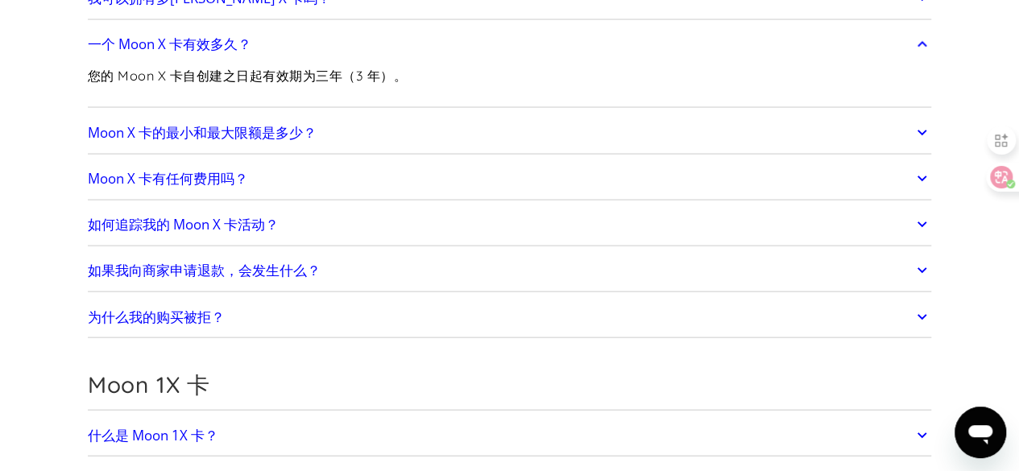
scroll to position [1612, 0]
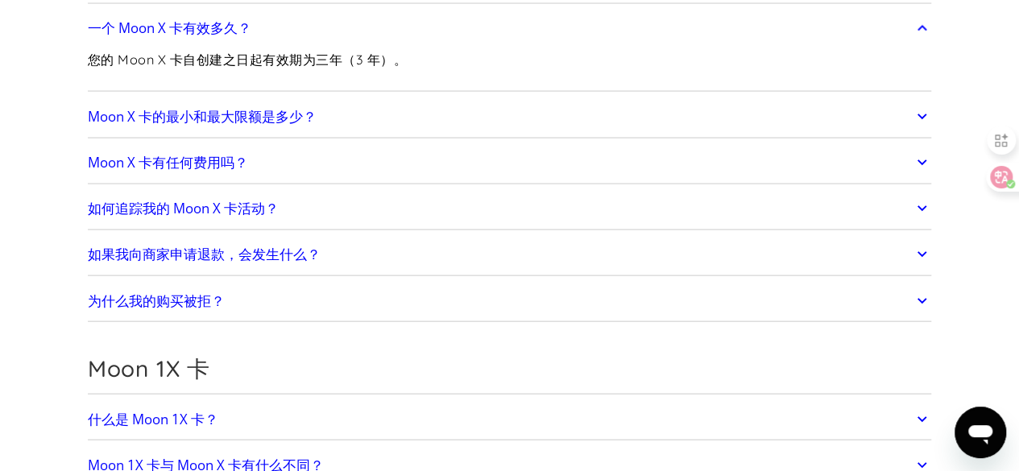
click at [197, 293] on font "为什么我的购买被拒？" at bounding box center [156, 301] width 137 height 19
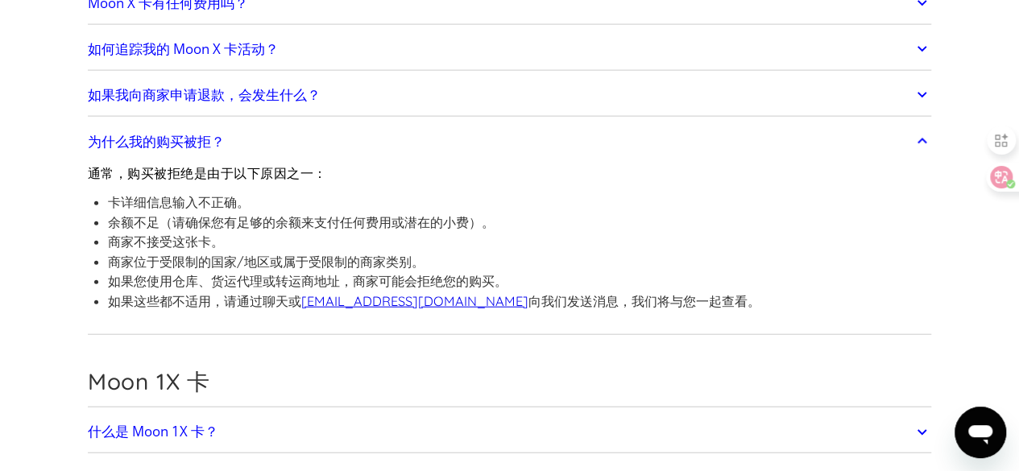
scroll to position [1773, 0]
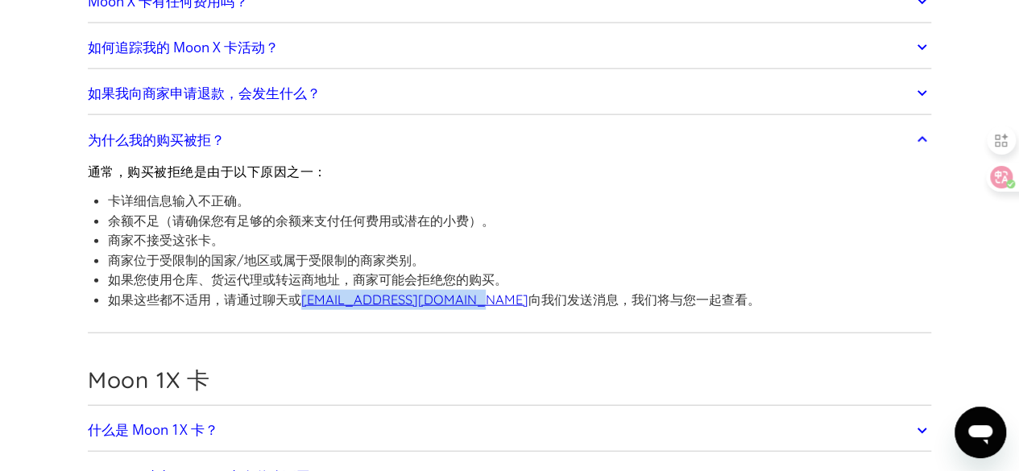
drag, startPoint x: 480, startPoint y: 291, endPoint x: 307, endPoint y: 290, distance: 172.5
click at [307, 290] on li "如果这些都不适用，请通过聊天或 support@paywithmoon.com 向我们发送消息，我们将与您一起查看。" at bounding box center [434, 300] width 653 height 20
copy font "support@paywithmoon.com"
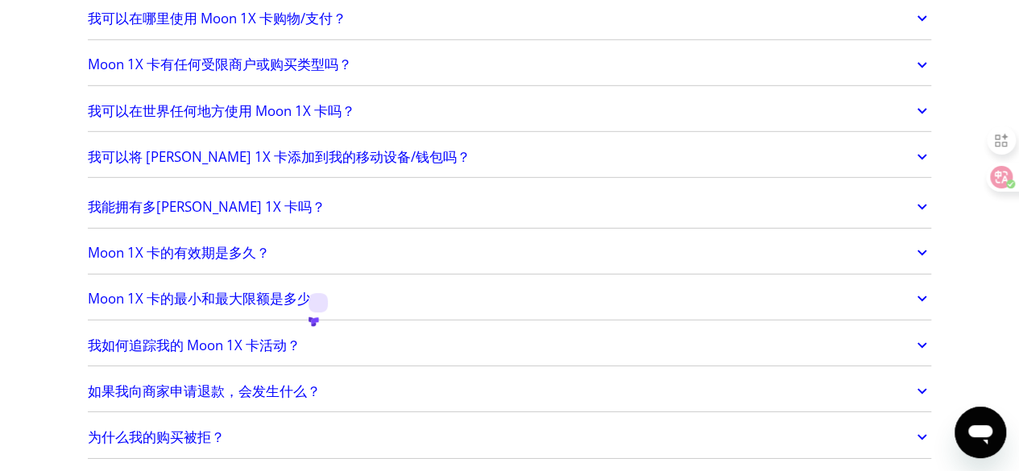
scroll to position [2418, 0]
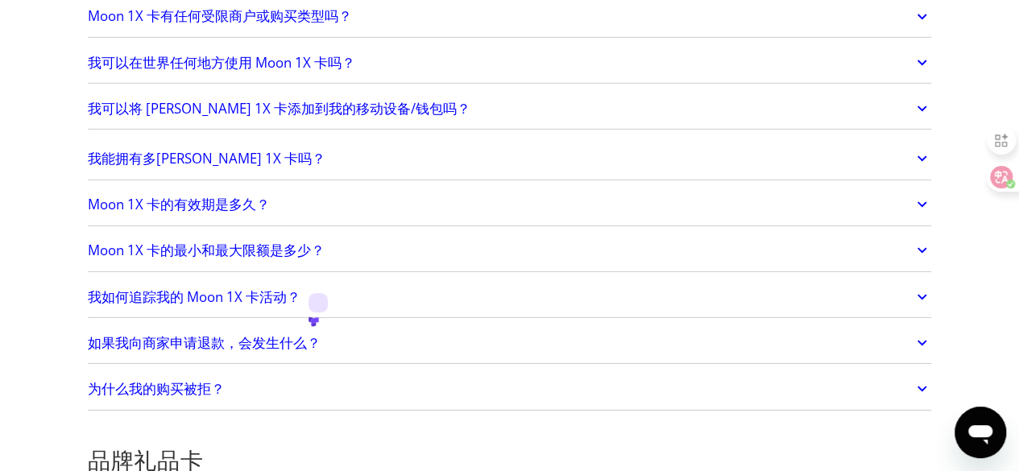
click at [192, 195] on font "Moon 1X 卡的有效期是多久？" at bounding box center [179, 204] width 182 height 19
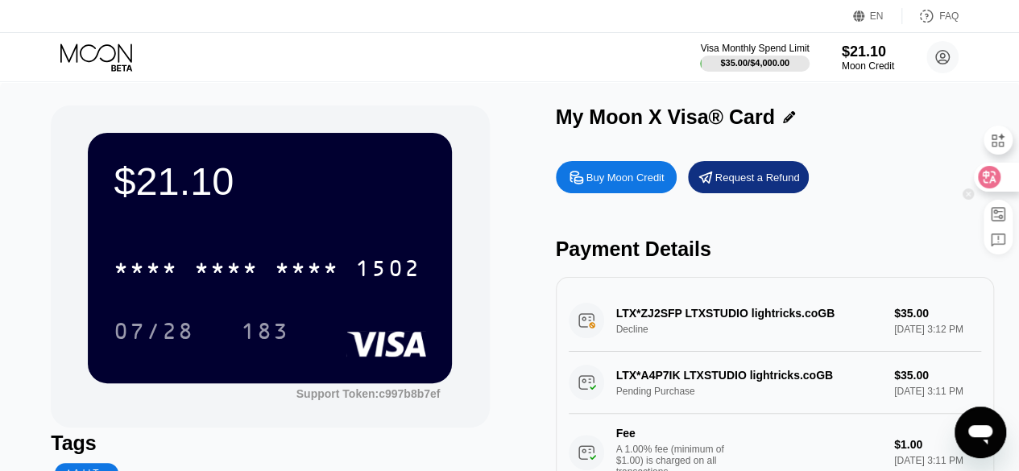
click at [996, 180] on icon at bounding box center [990, 177] width 16 height 16
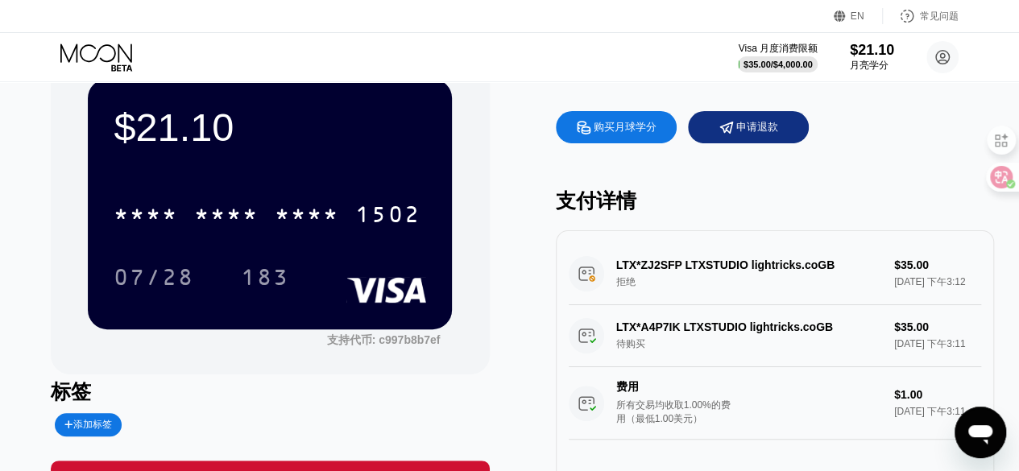
scroll to position [81, 0]
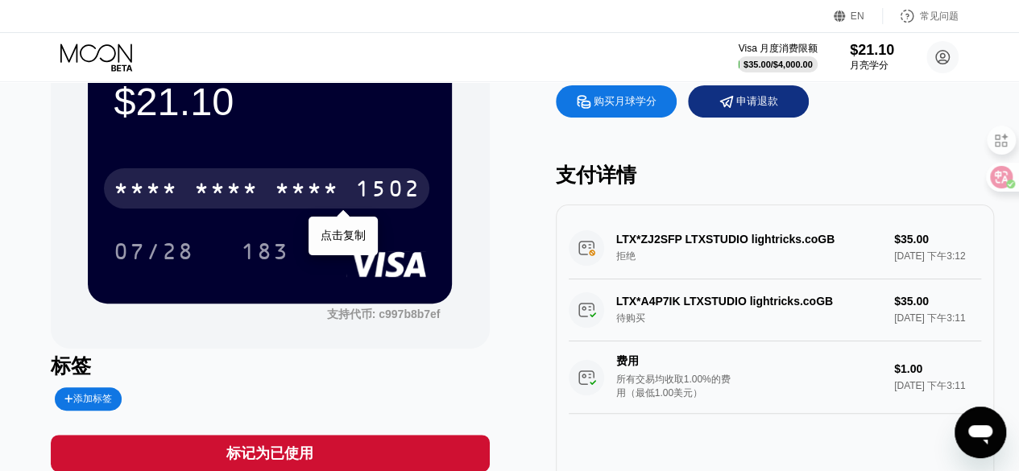
click at [290, 178] on div "* * * * * * * * * * * * 1502" at bounding box center [267, 188] width 326 height 40
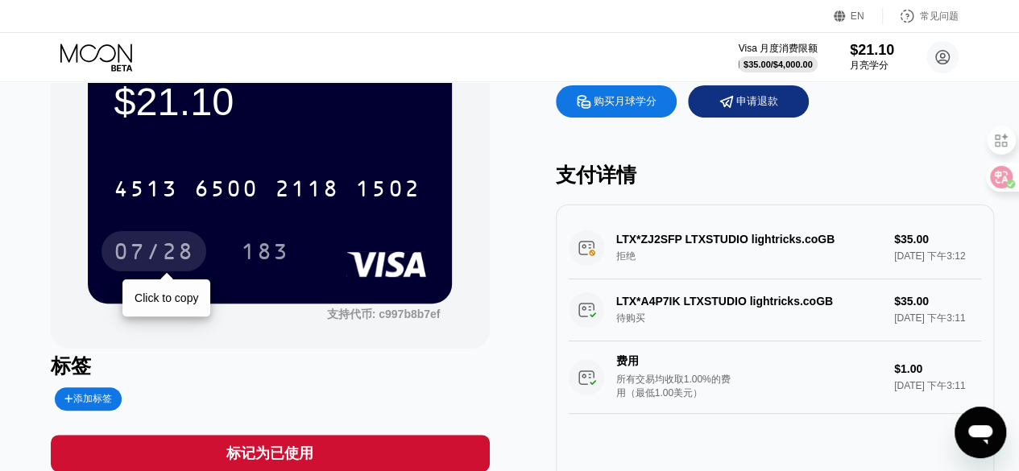
click at [163, 243] on div "07/28" at bounding box center [154, 251] width 105 height 40
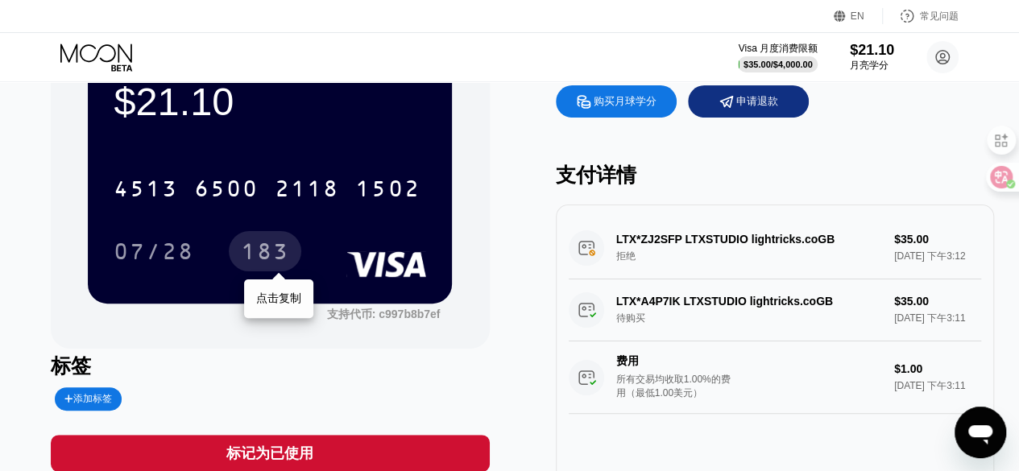
click at [259, 254] on div "183" at bounding box center [265, 254] width 48 height 26
